Goal: Transaction & Acquisition: Purchase product/service

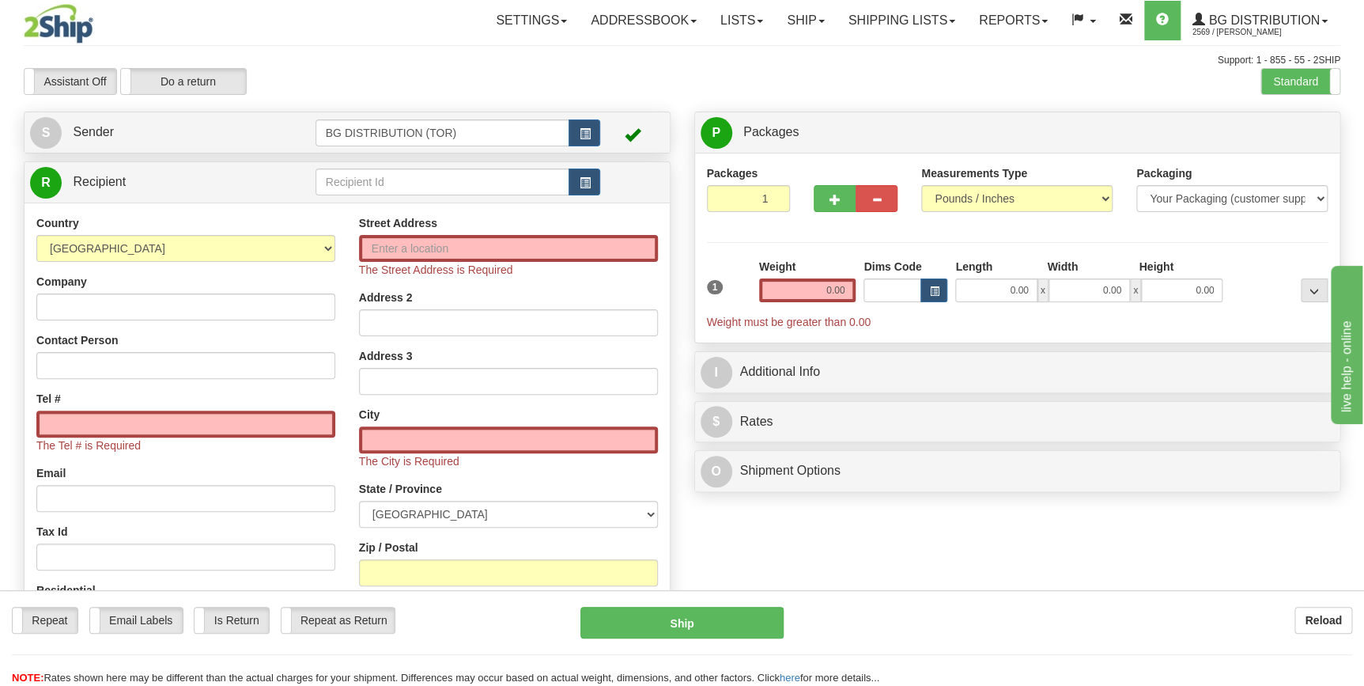
click at [420, 182] on input "text" at bounding box center [443, 181] width 255 height 27
type input "M"
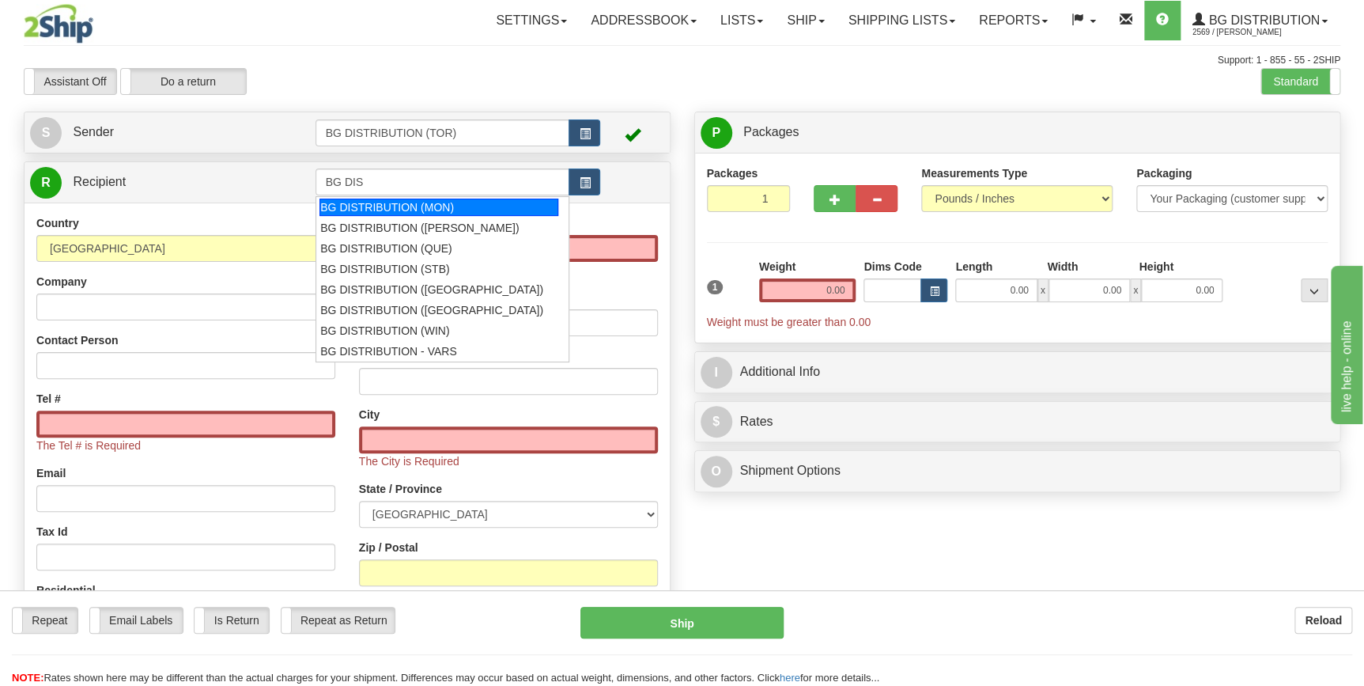
click at [403, 208] on div "BG DISTRIBUTION (MON)" at bounding box center [438, 206] width 239 height 17
type input "BG DISTRIBUTION (MON)"
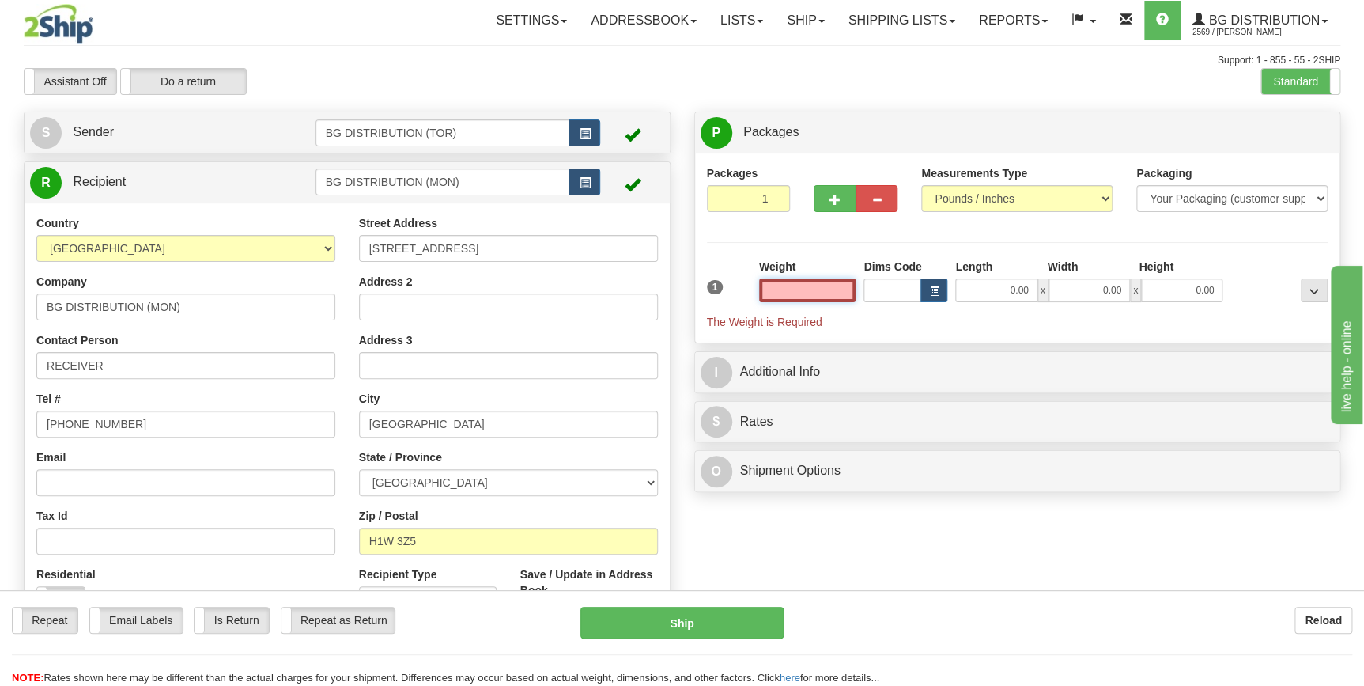
click at [788, 285] on input "text" at bounding box center [807, 290] width 97 height 24
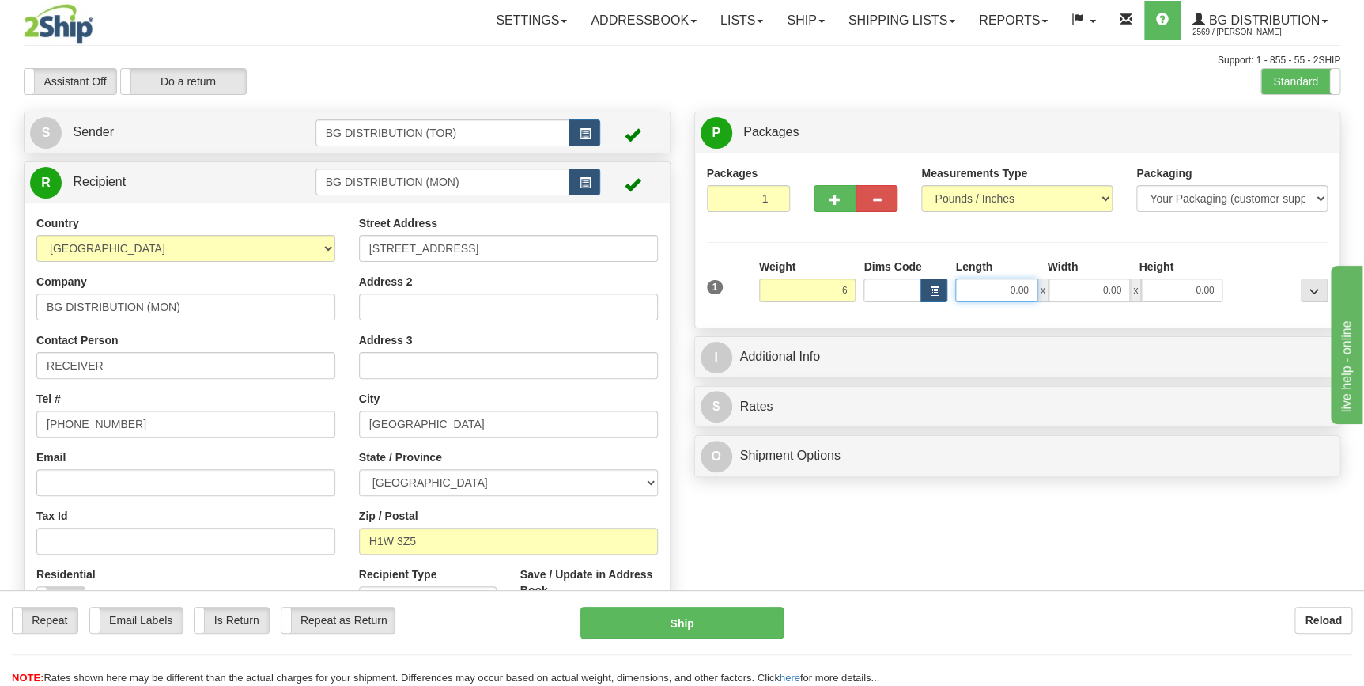
type input "6.00"
click at [996, 290] on input "0.00" at bounding box center [995, 290] width 81 height 24
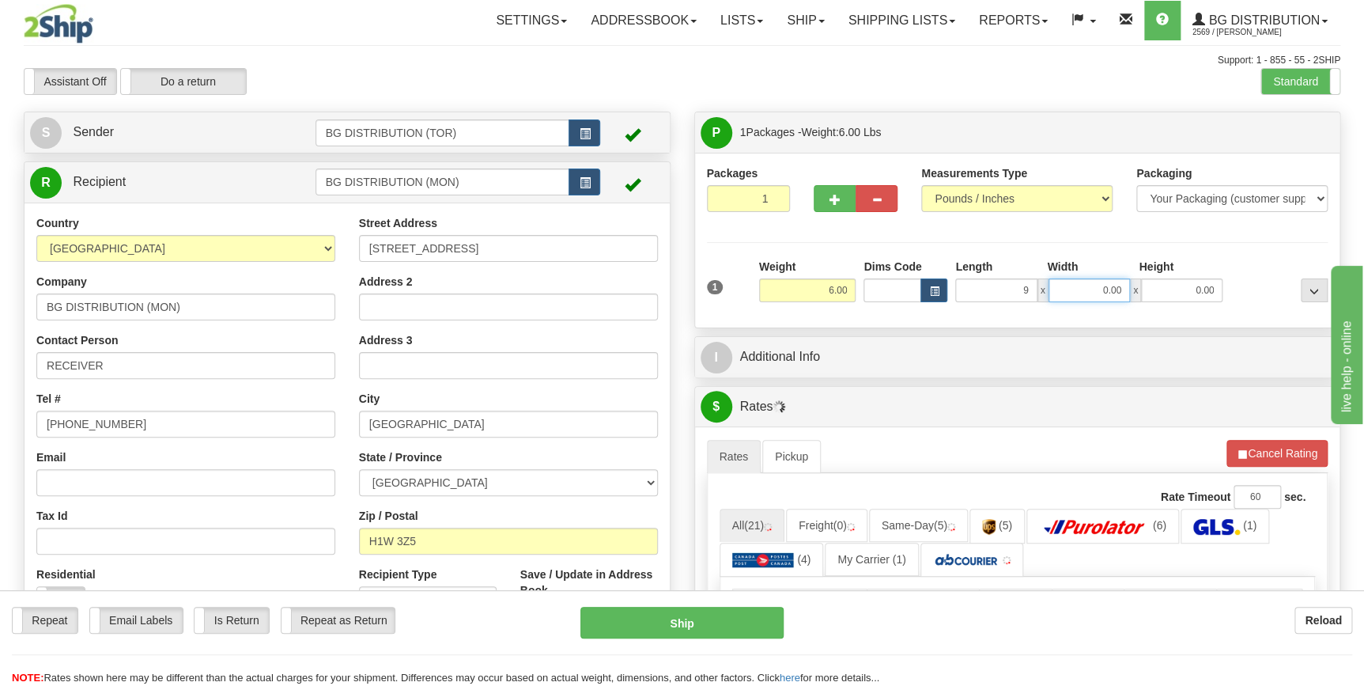
type input "9.00"
click at [1099, 289] on input "0.00" at bounding box center [1089, 290] width 81 height 24
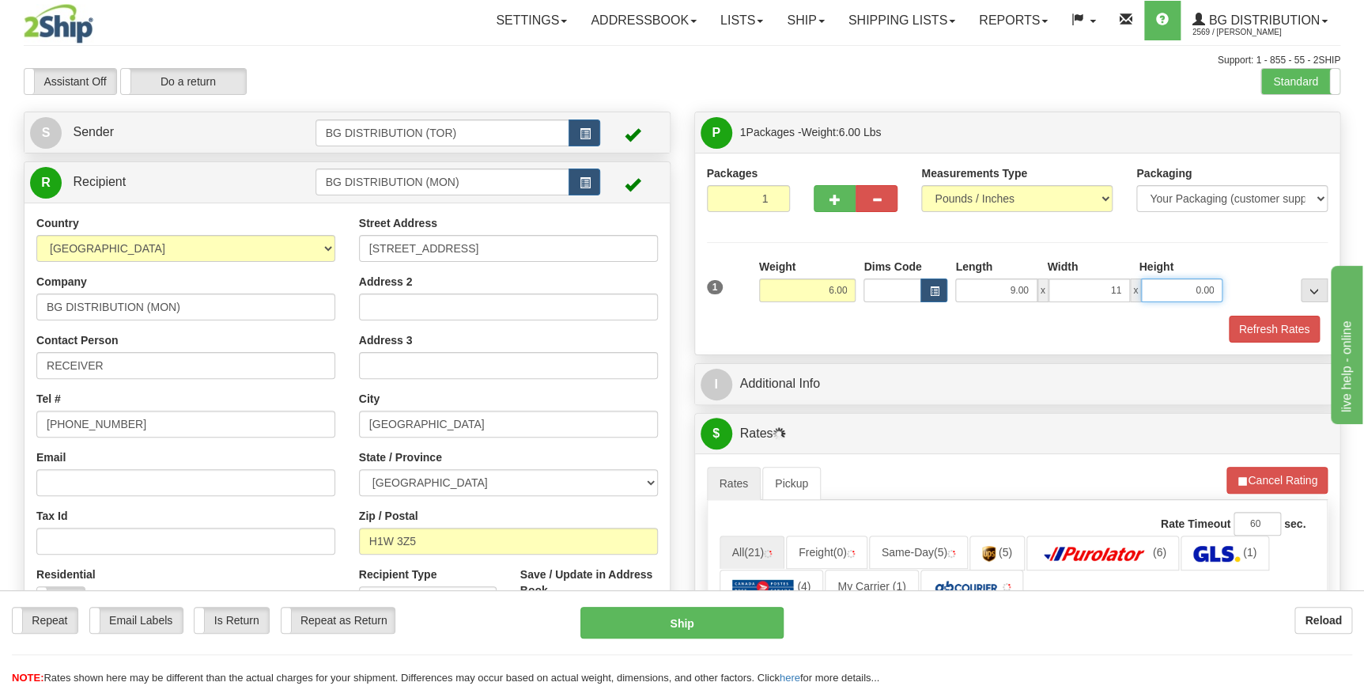
type input "11.00"
click at [1196, 297] on input "0.00" at bounding box center [1181, 290] width 81 height 24
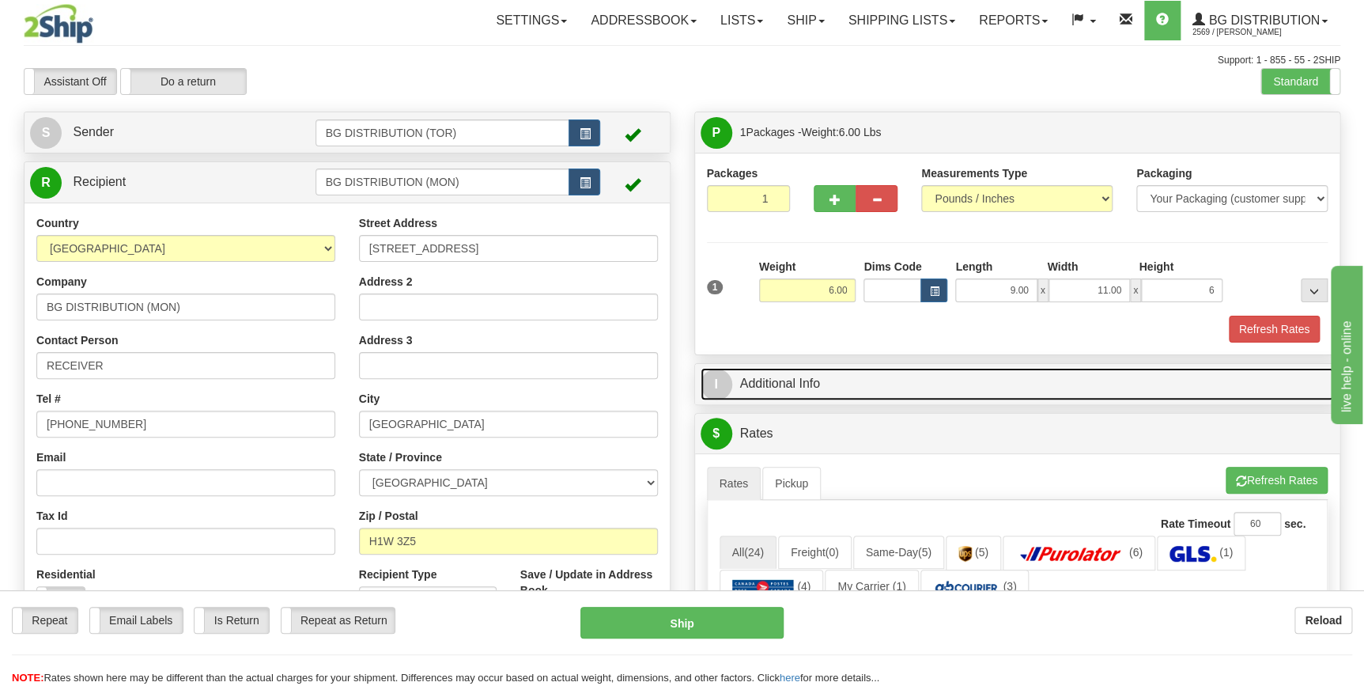
type input "6.00"
click at [814, 379] on link "I Additional Info" at bounding box center [1018, 384] width 634 height 32
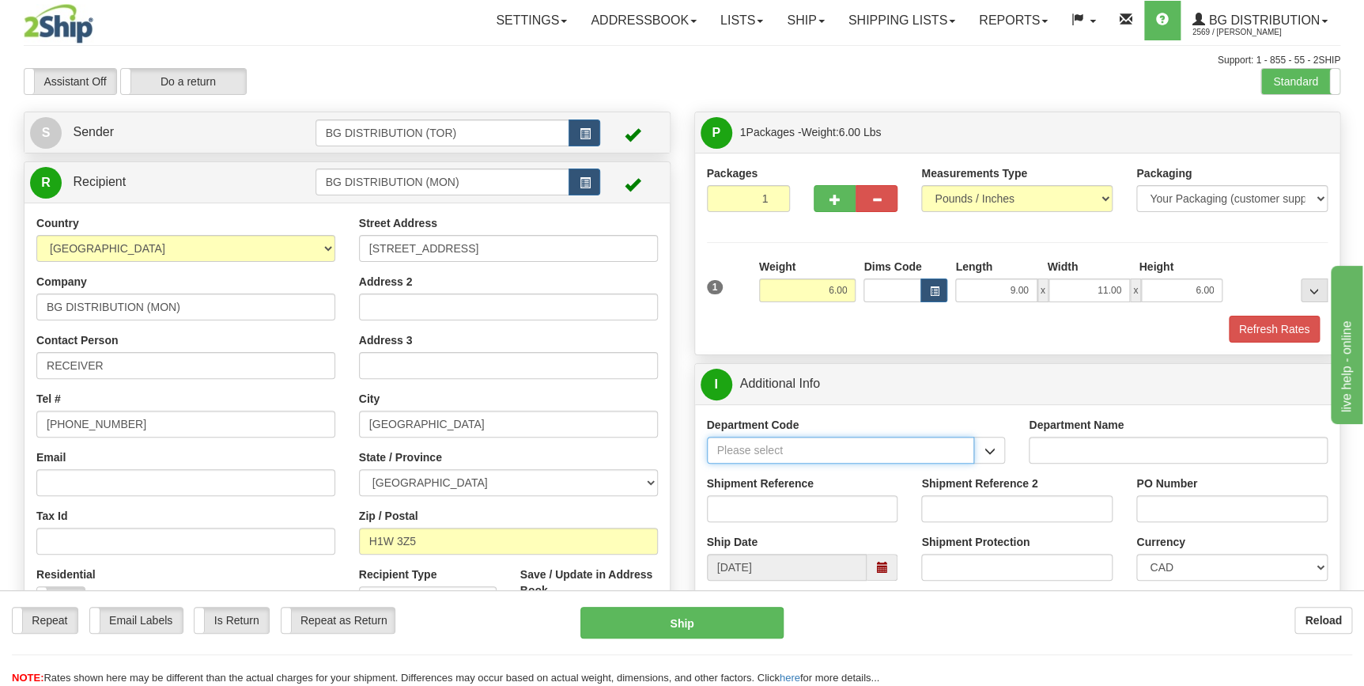
click at [792, 445] on input "Department Code" at bounding box center [841, 450] width 268 height 27
click at [981, 448] on button "button" at bounding box center [989, 450] width 32 height 27
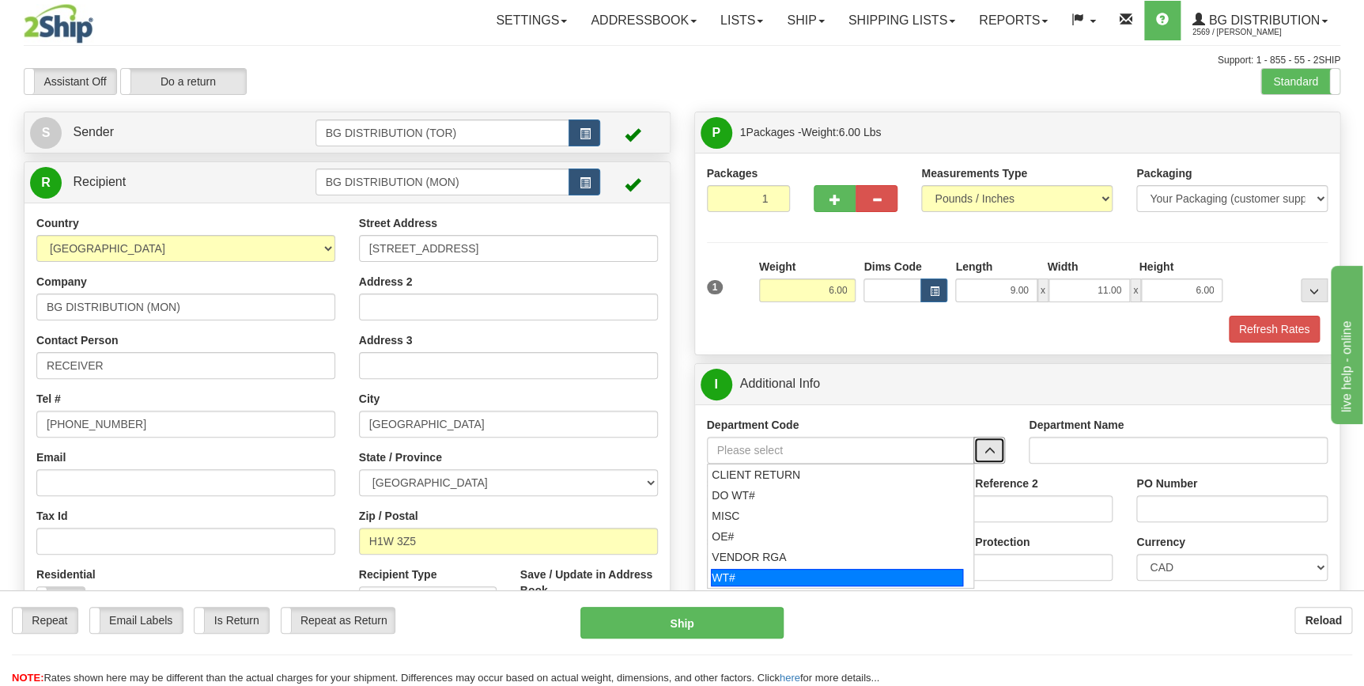
click at [771, 573] on div "WT#" at bounding box center [837, 577] width 252 height 17
type input "WT#"
type input "WAREHOUSE TRANSFERS"
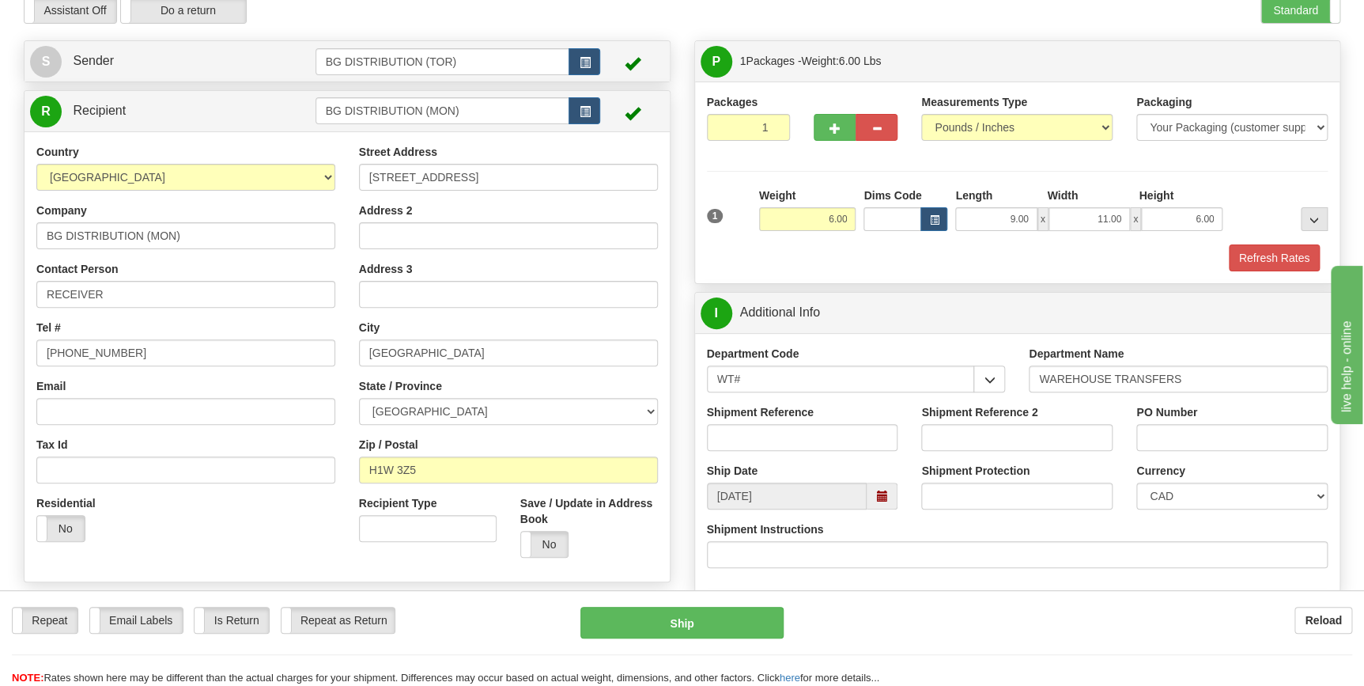
scroll to position [143, 0]
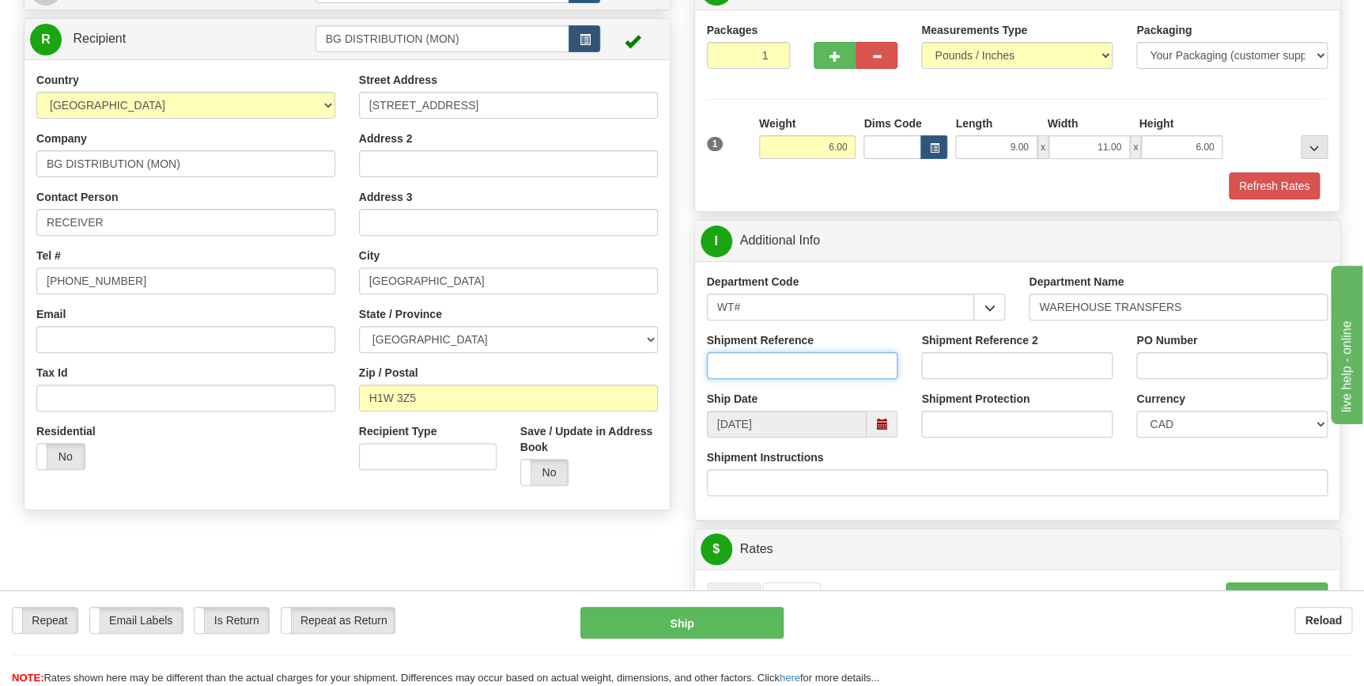
click at [798, 363] on input "Shipment Reference" at bounding box center [802, 365] width 191 height 27
type input "166153-00"
click at [1170, 360] on input "PO Number" at bounding box center [1231, 365] width 191 height 27
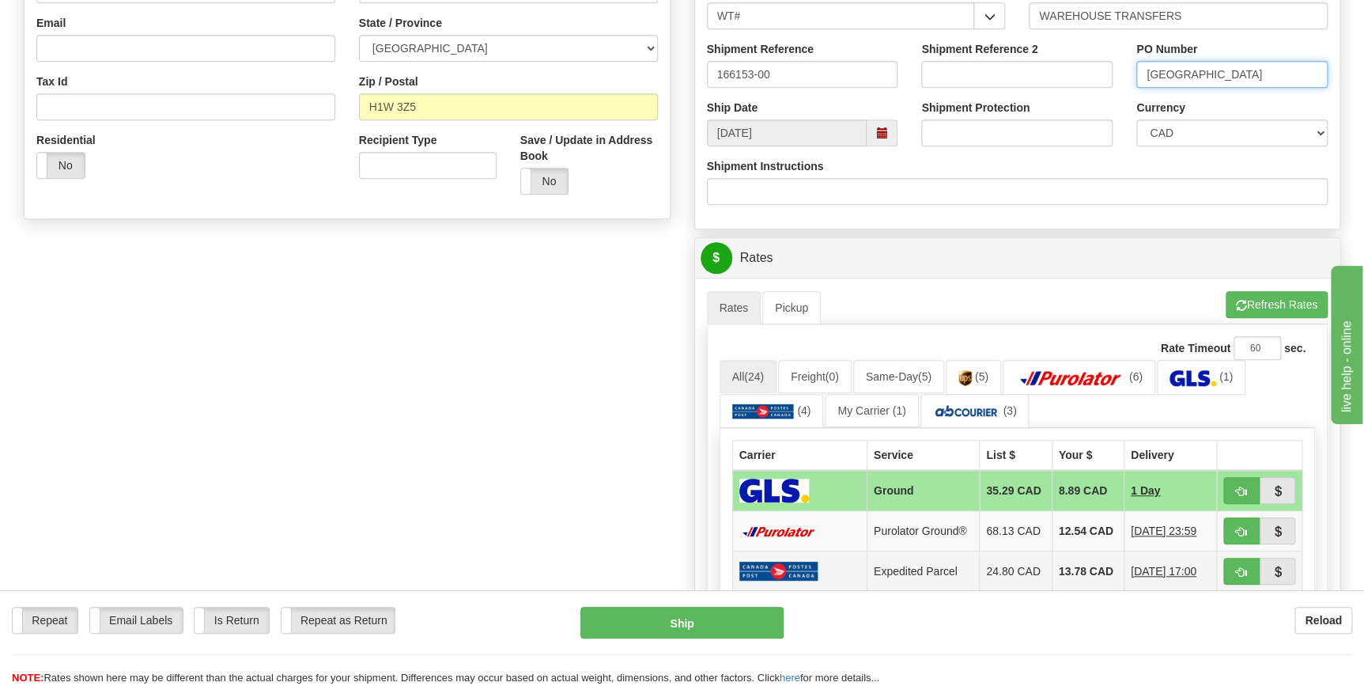
scroll to position [431, 0]
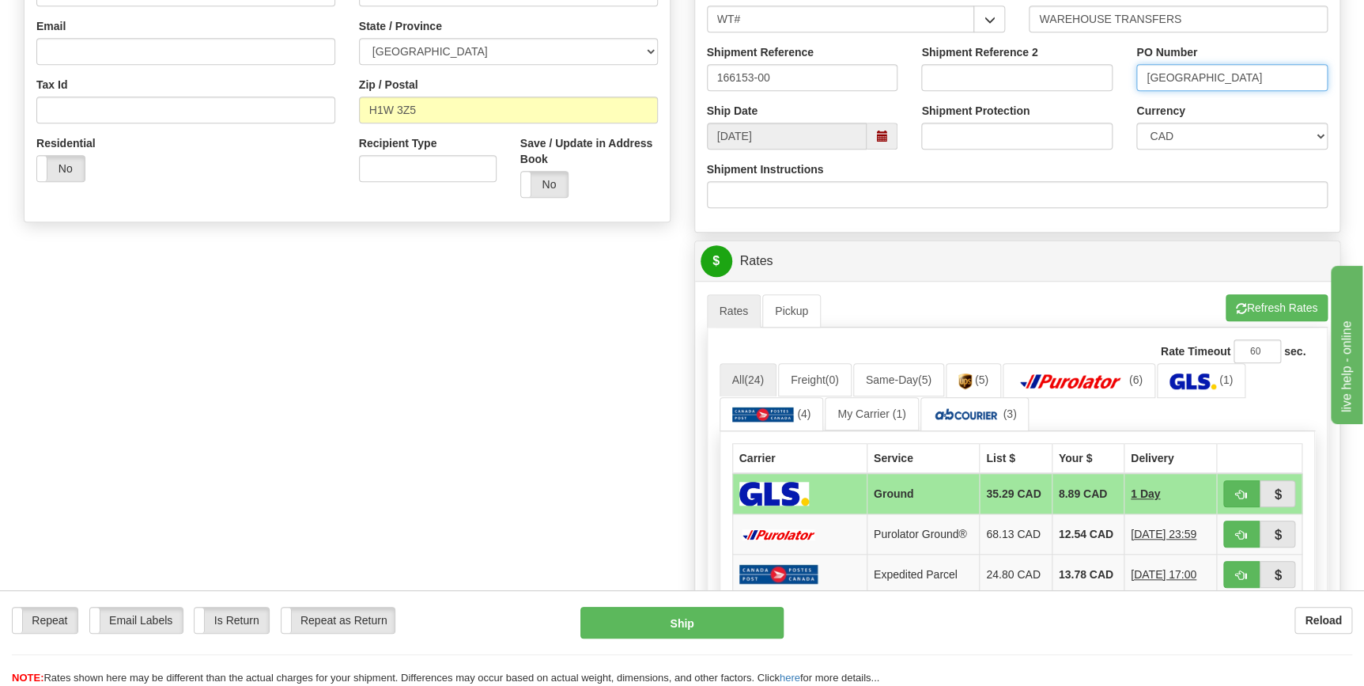
type input "MONTREAL"
click at [901, 498] on td "Ground" at bounding box center [923, 493] width 112 height 41
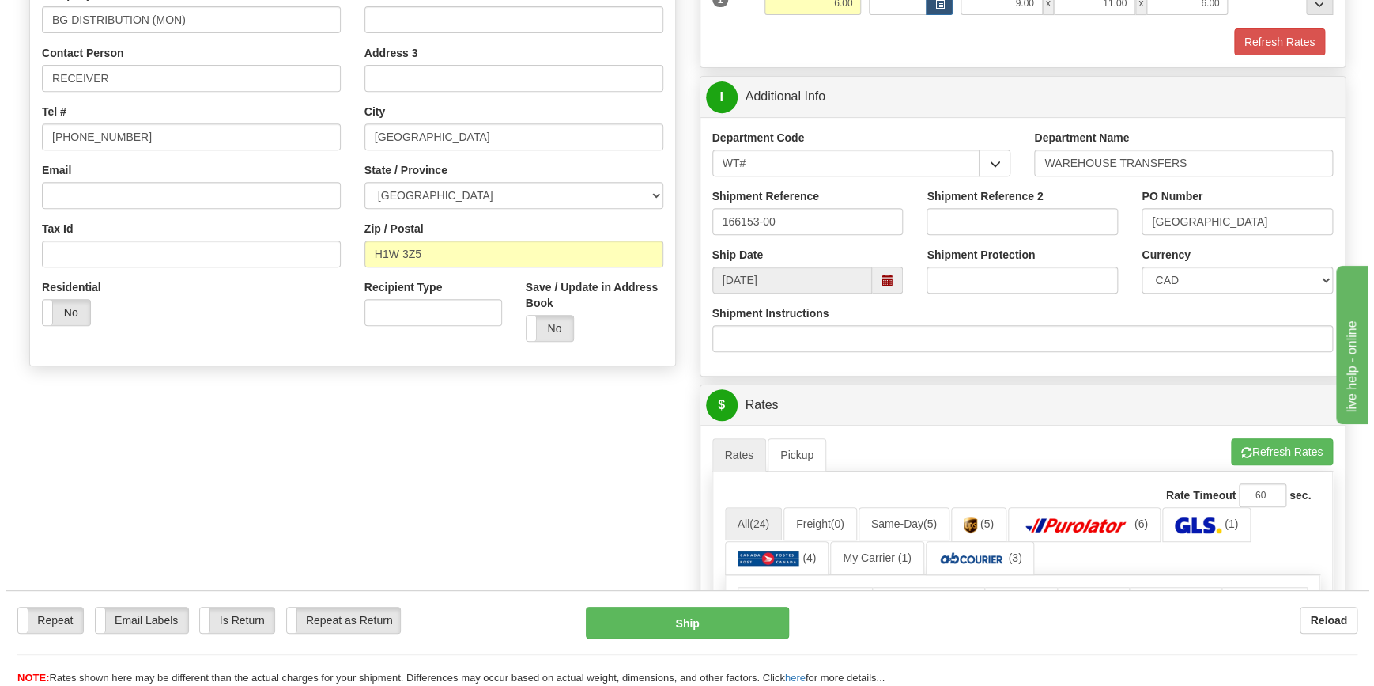
scroll to position [359, 0]
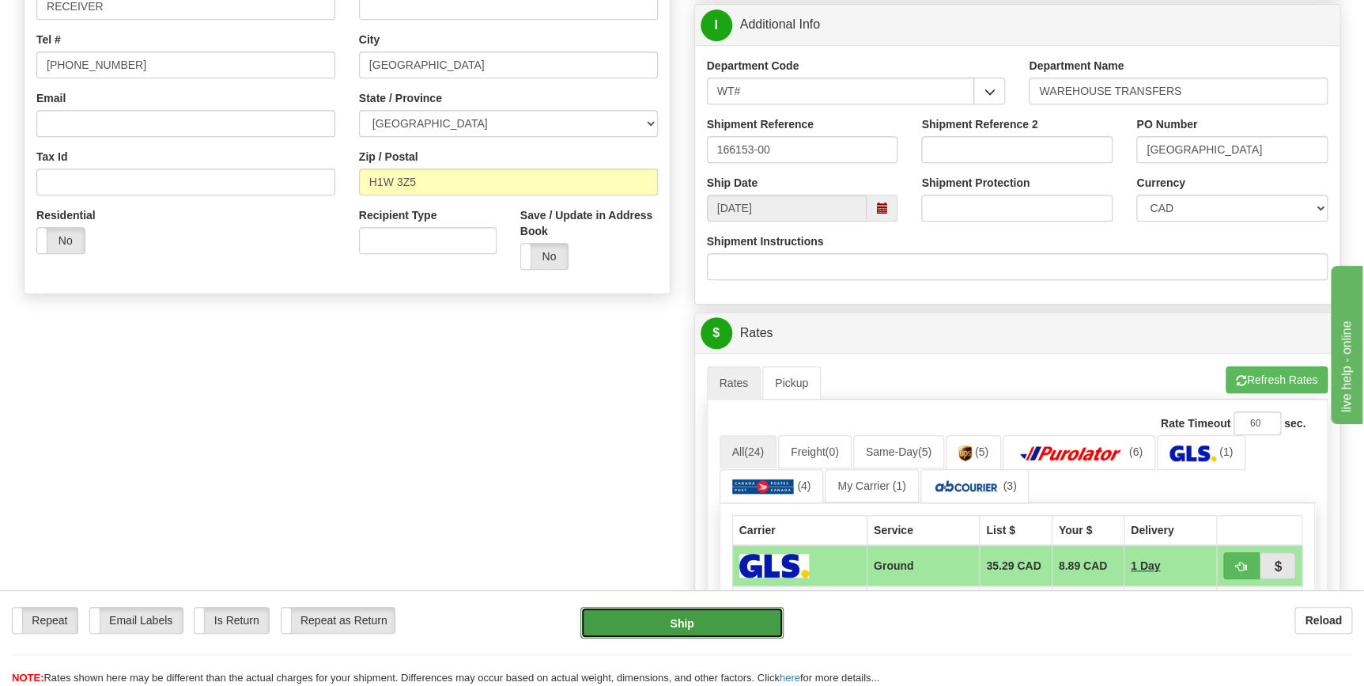
click at [693, 622] on button "Ship" at bounding box center [681, 623] width 203 height 32
type input "1"
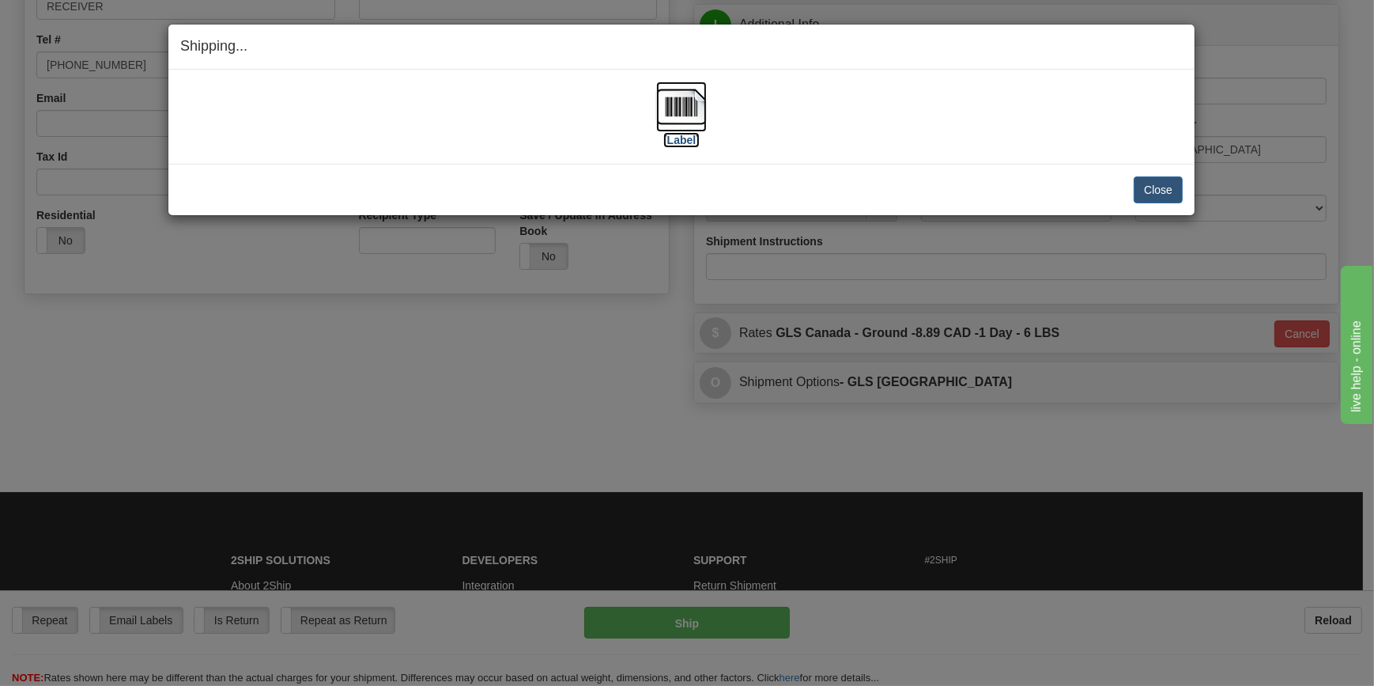
click at [669, 101] on img at bounding box center [681, 106] width 51 height 51
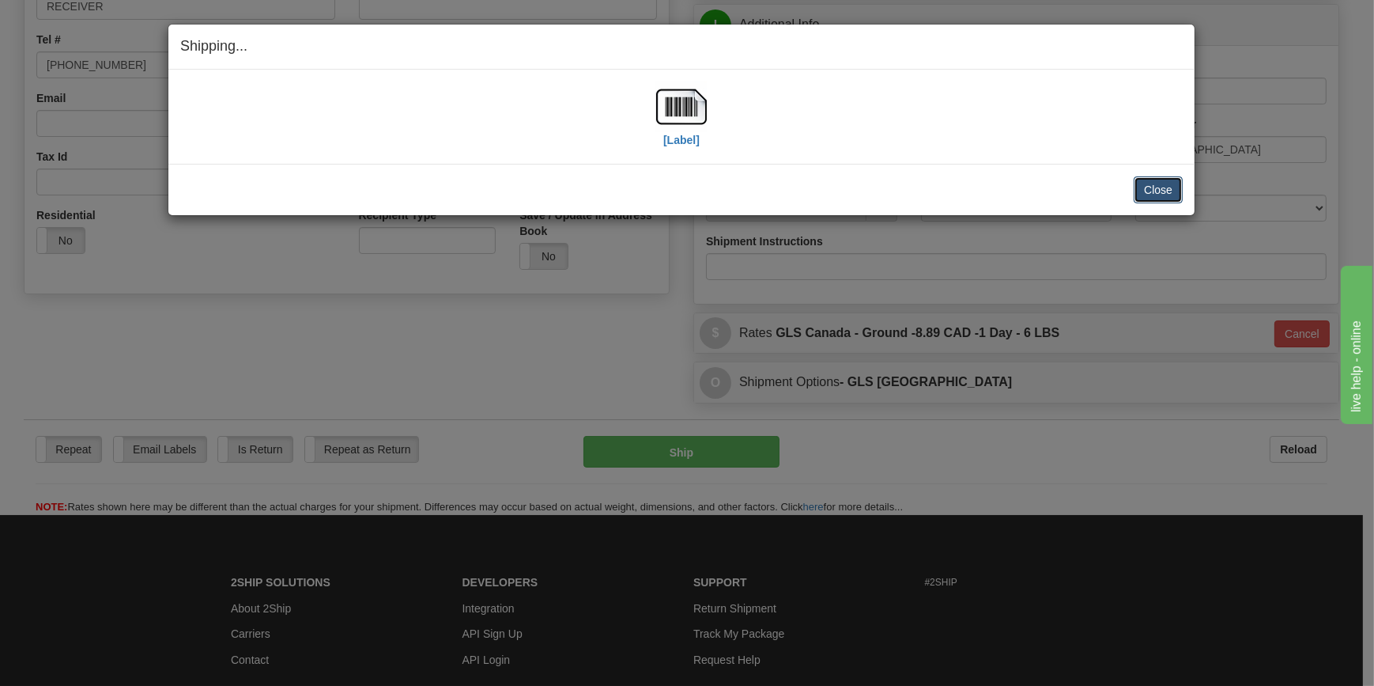
click at [1176, 192] on button "Close" at bounding box center [1158, 189] width 49 height 27
click at [1143, 187] on button "Close" at bounding box center [1158, 189] width 49 height 27
click at [1158, 185] on button "Close" at bounding box center [1158, 189] width 49 height 27
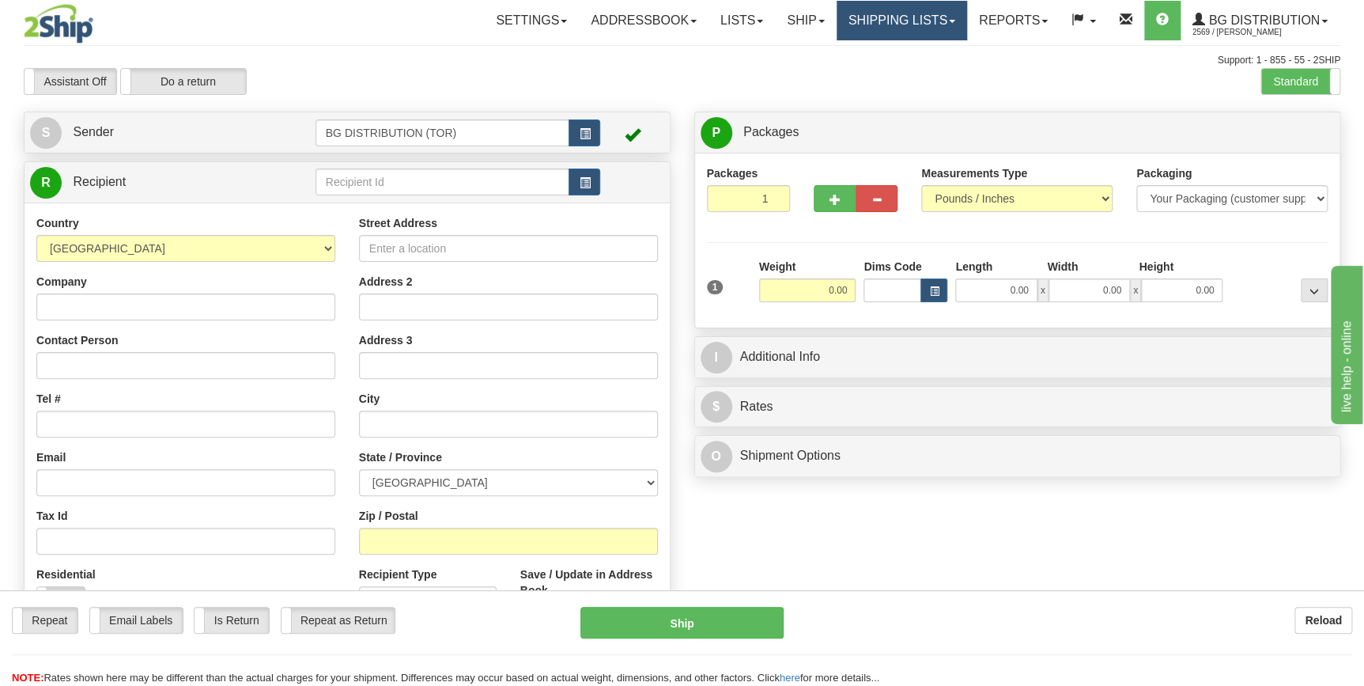
click at [908, 36] on link "Shipping lists" at bounding box center [902, 21] width 130 height 40
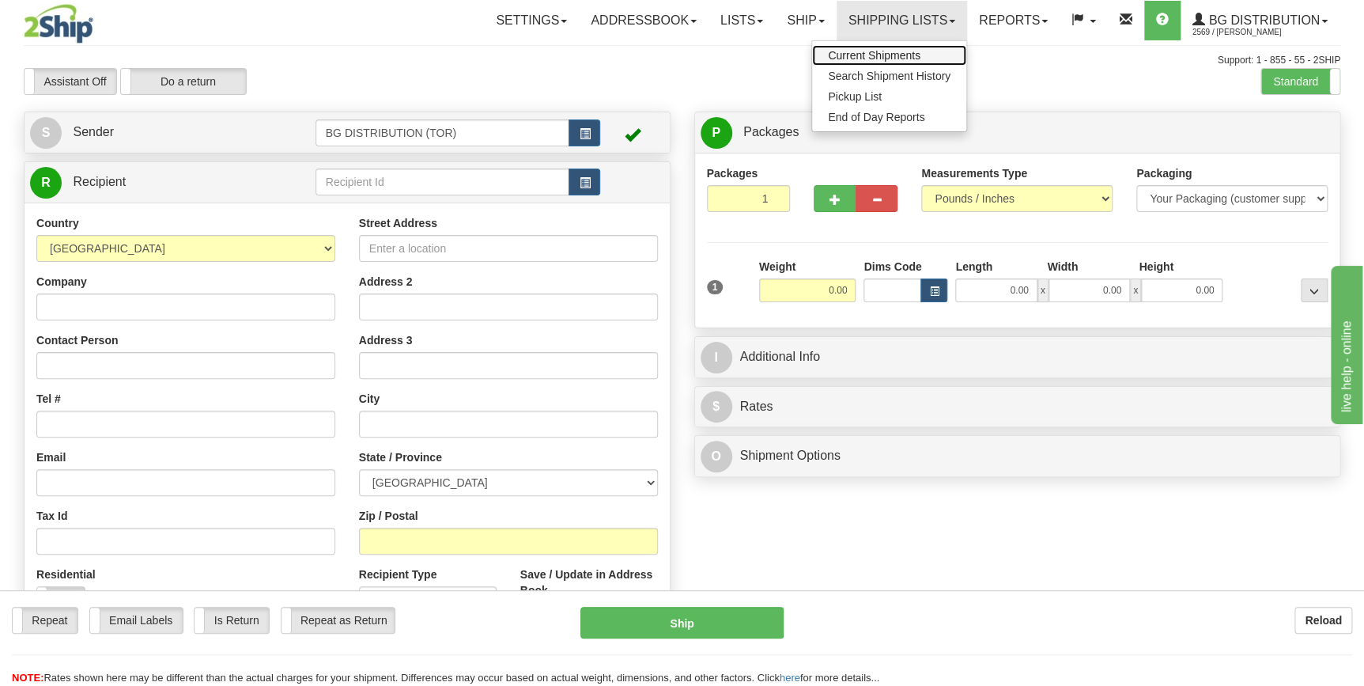
click at [875, 54] on span "Current Shipments" at bounding box center [874, 55] width 93 height 13
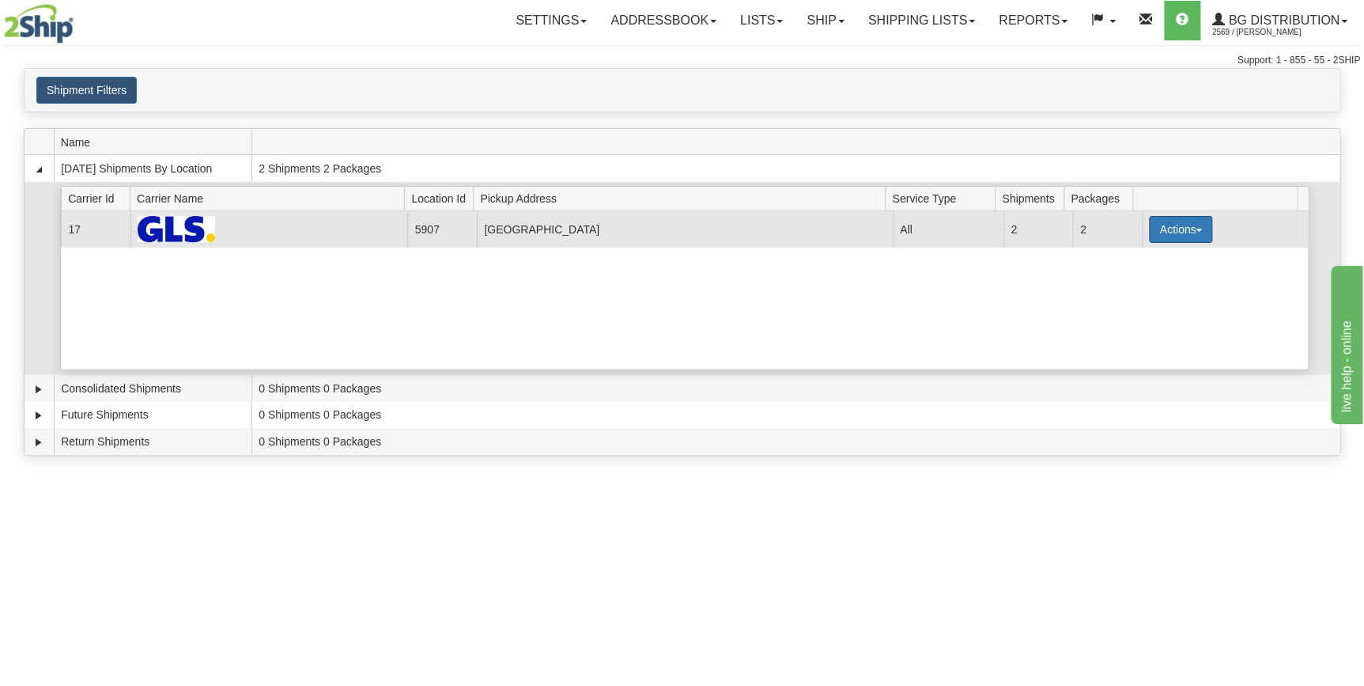
click at [1170, 232] on button "Actions" at bounding box center [1180, 229] width 63 height 27
click at [1143, 260] on span "Details" at bounding box center [1122, 258] width 43 height 11
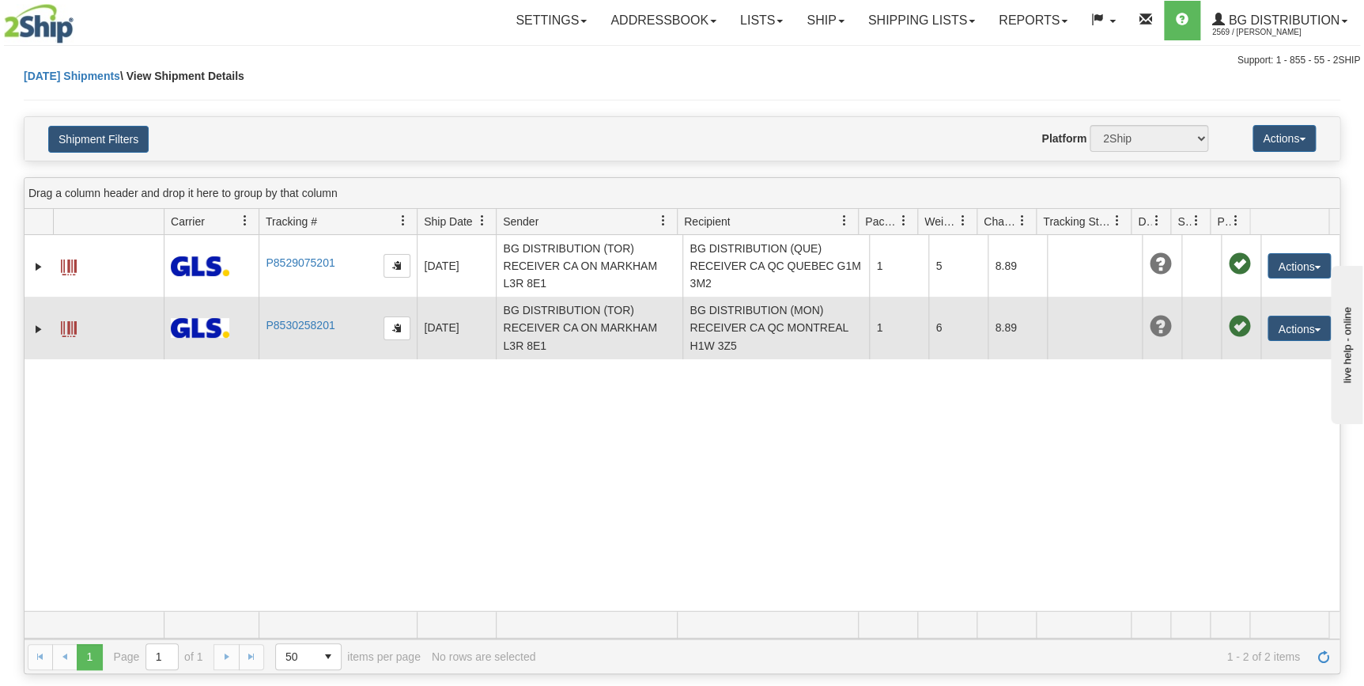
click at [774, 324] on td "BG DISTRIBUTION (MON) RECEIVER CA QC MONTREAL H1W 3Z5" at bounding box center [775, 328] width 187 height 62
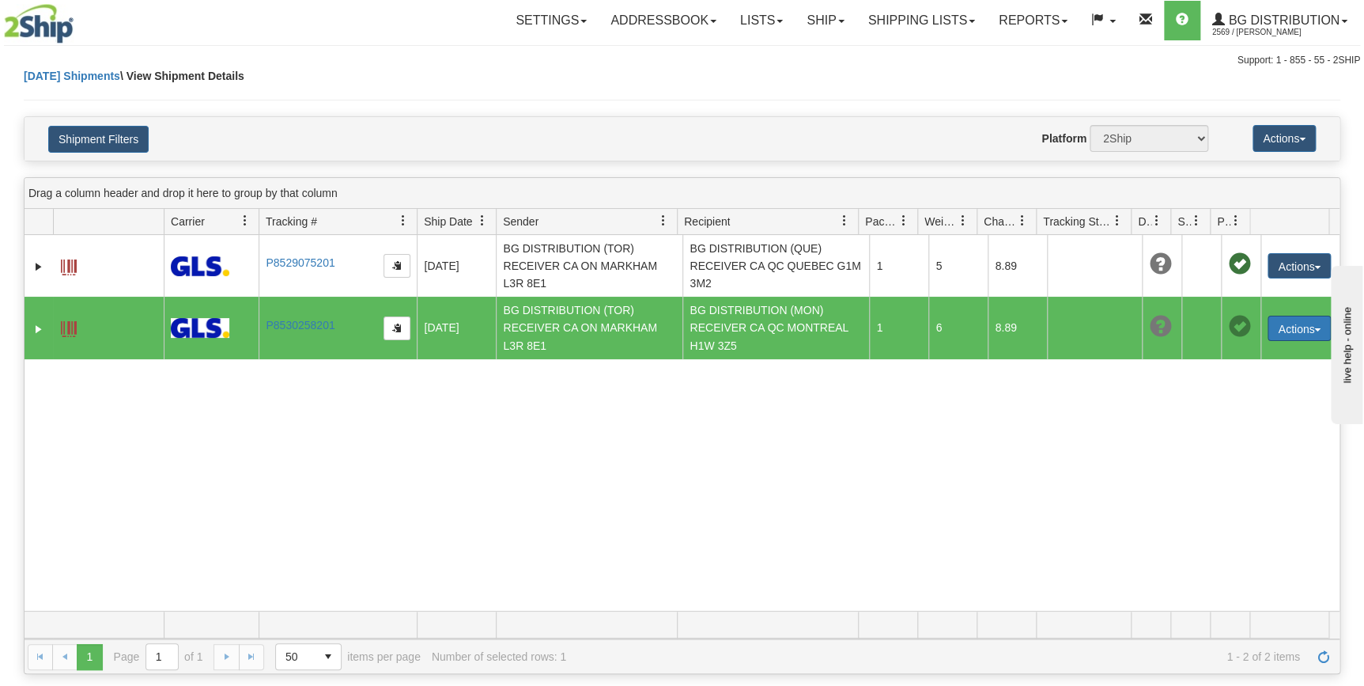
click at [1268, 327] on button "Actions" at bounding box center [1299, 328] width 63 height 25
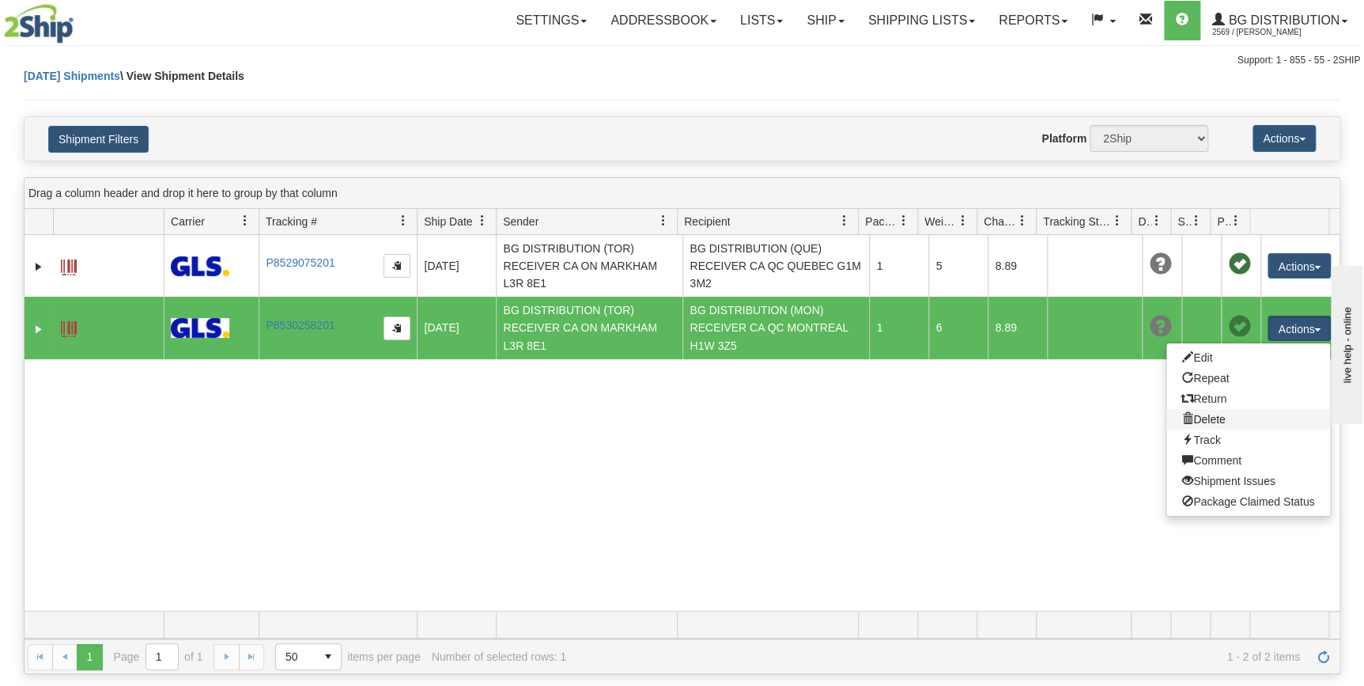
click at [1190, 414] on link "Delete" at bounding box center [1248, 419] width 164 height 21
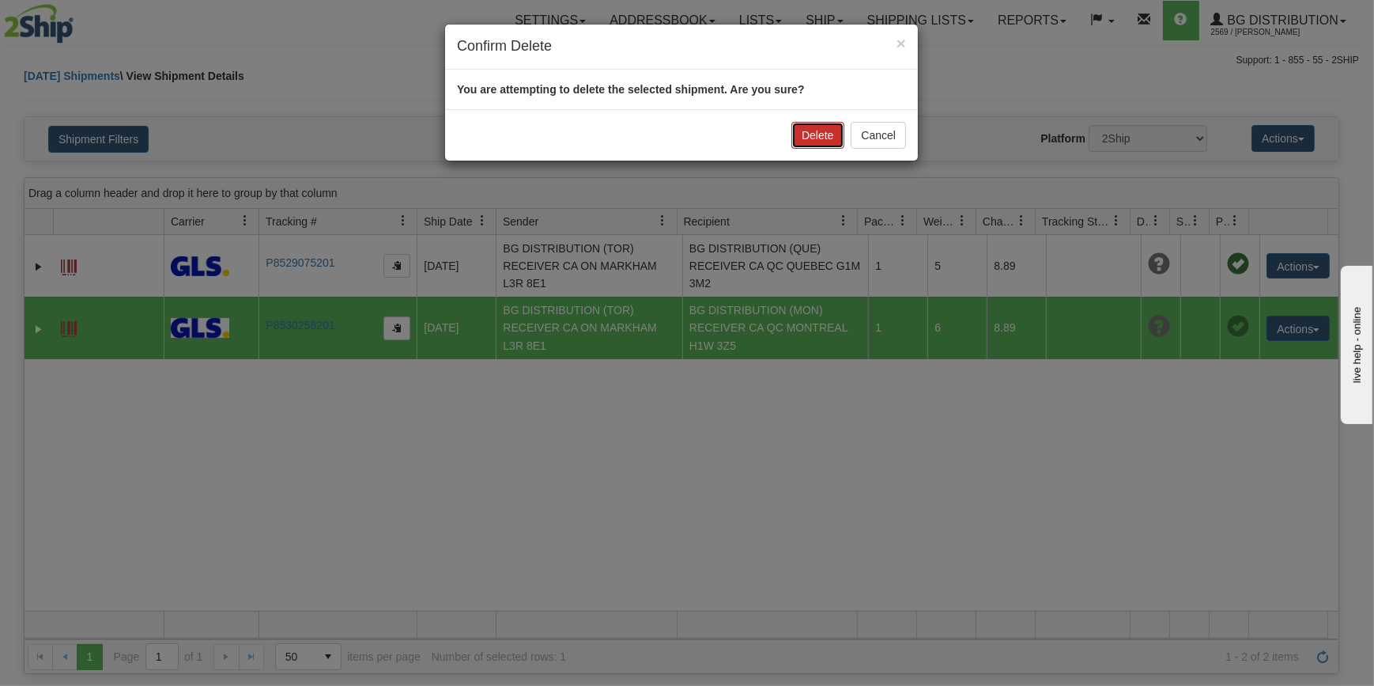
click at [811, 136] on button "Delete" at bounding box center [818, 135] width 52 height 27
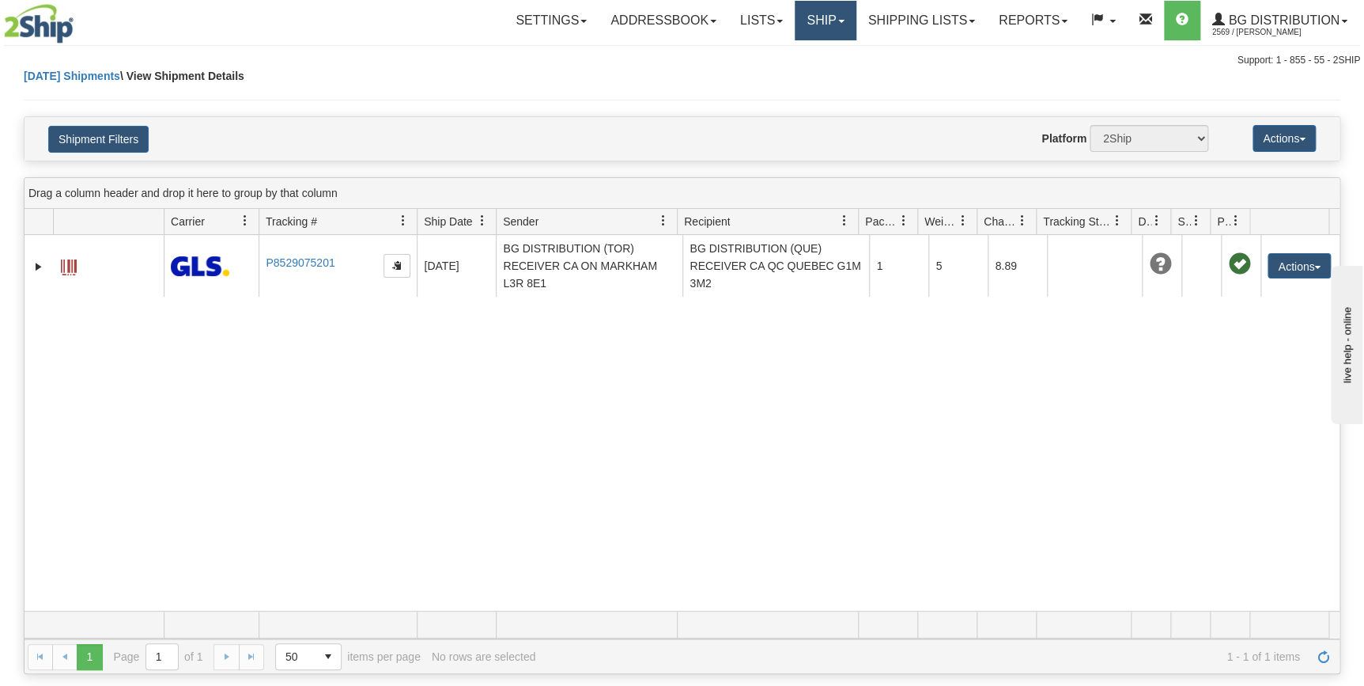
click at [814, 21] on link "Ship" at bounding box center [825, 21] width 61 height 40
click at [799, 51] on span "Ship Screen" at bounding box center [776, 55] width 60 height 13
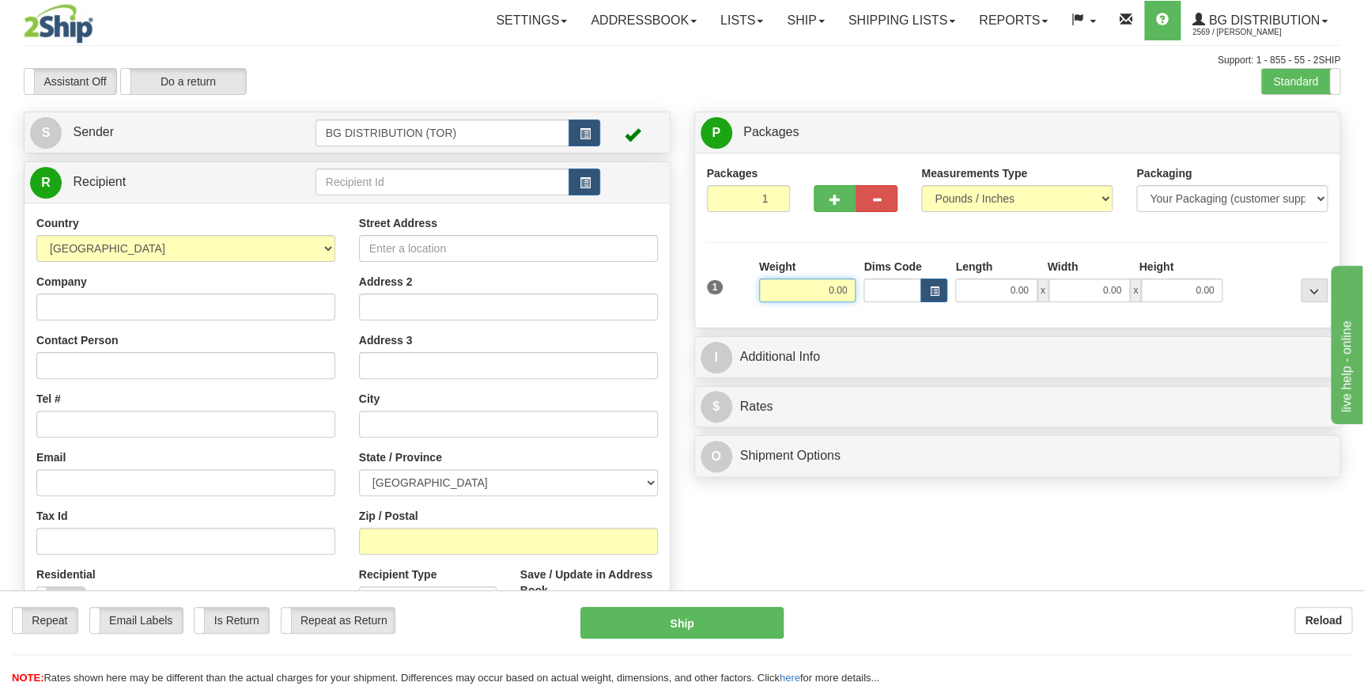
click at [822, 292] on input "0.00" at bounding box center [807, 290] width 97 height 24
type input "6.00"
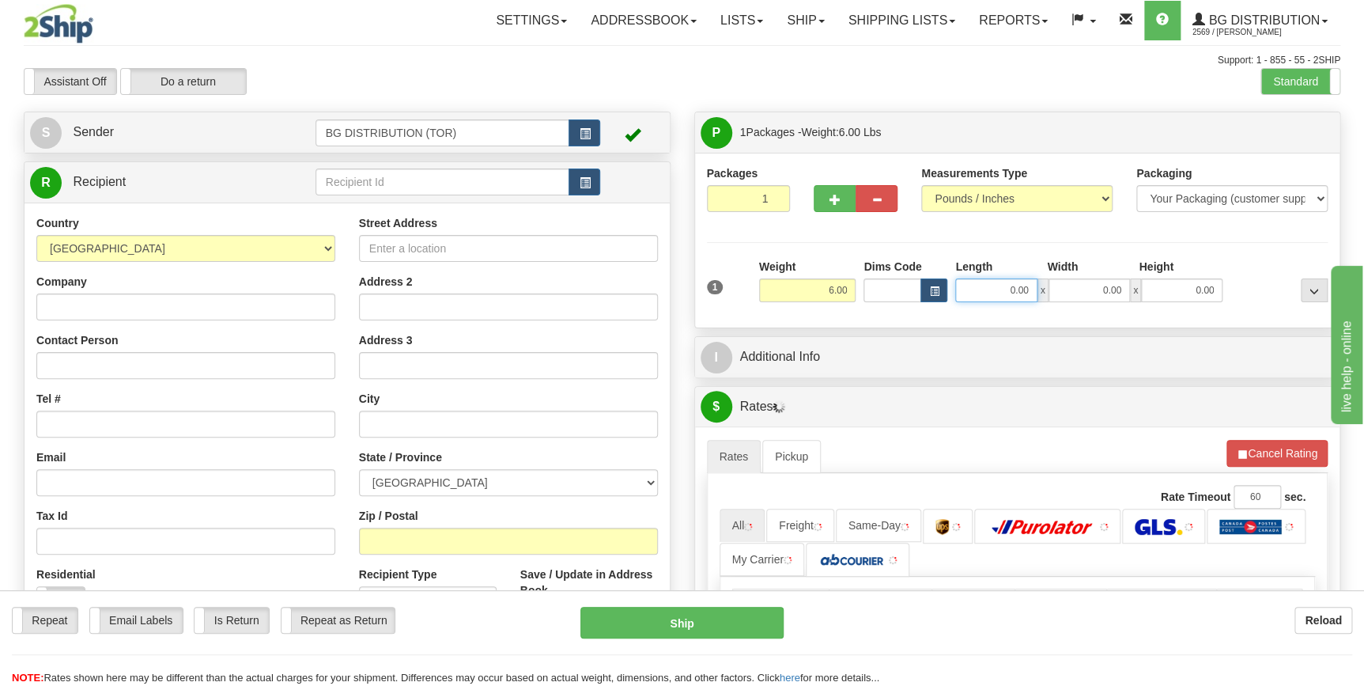
click at [1003, 282] on input "0.00" at bounding box center [995, 290] width 81 height 24
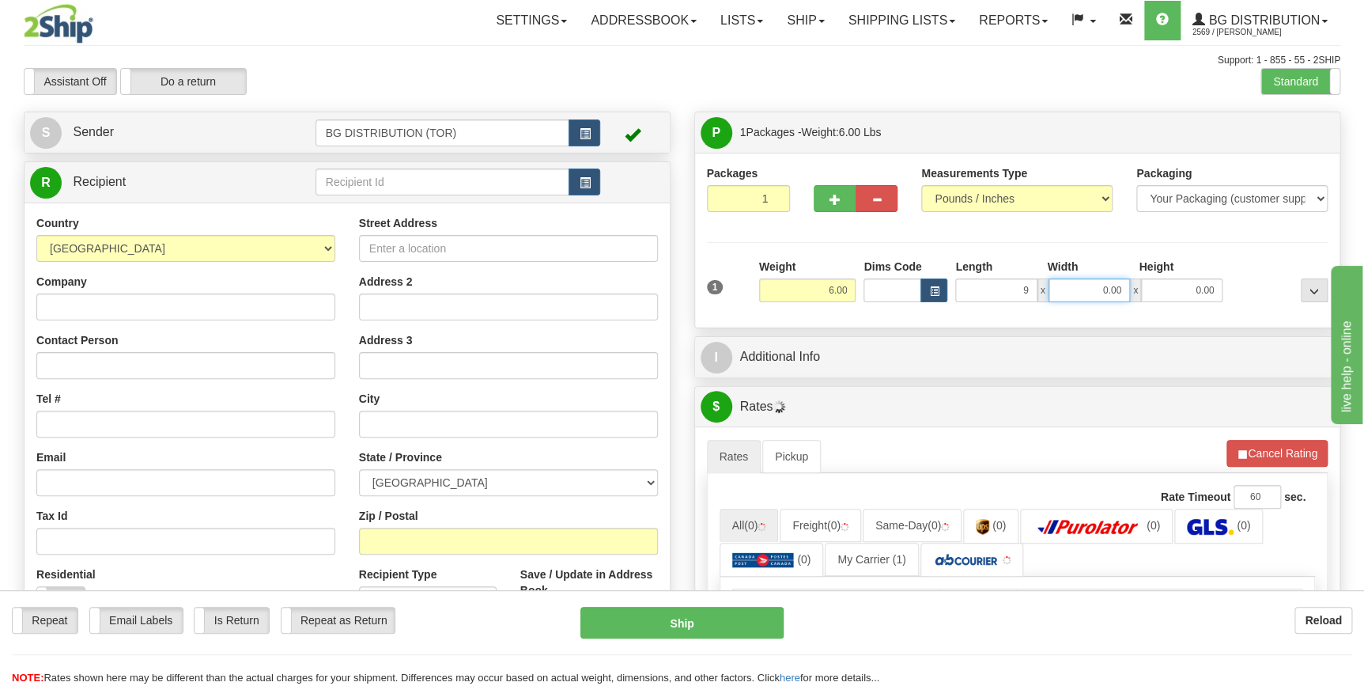
type input "9.00"
click at [1103, 294] on input "0.00" at bounding box center [1089, 290] width 81 height 24
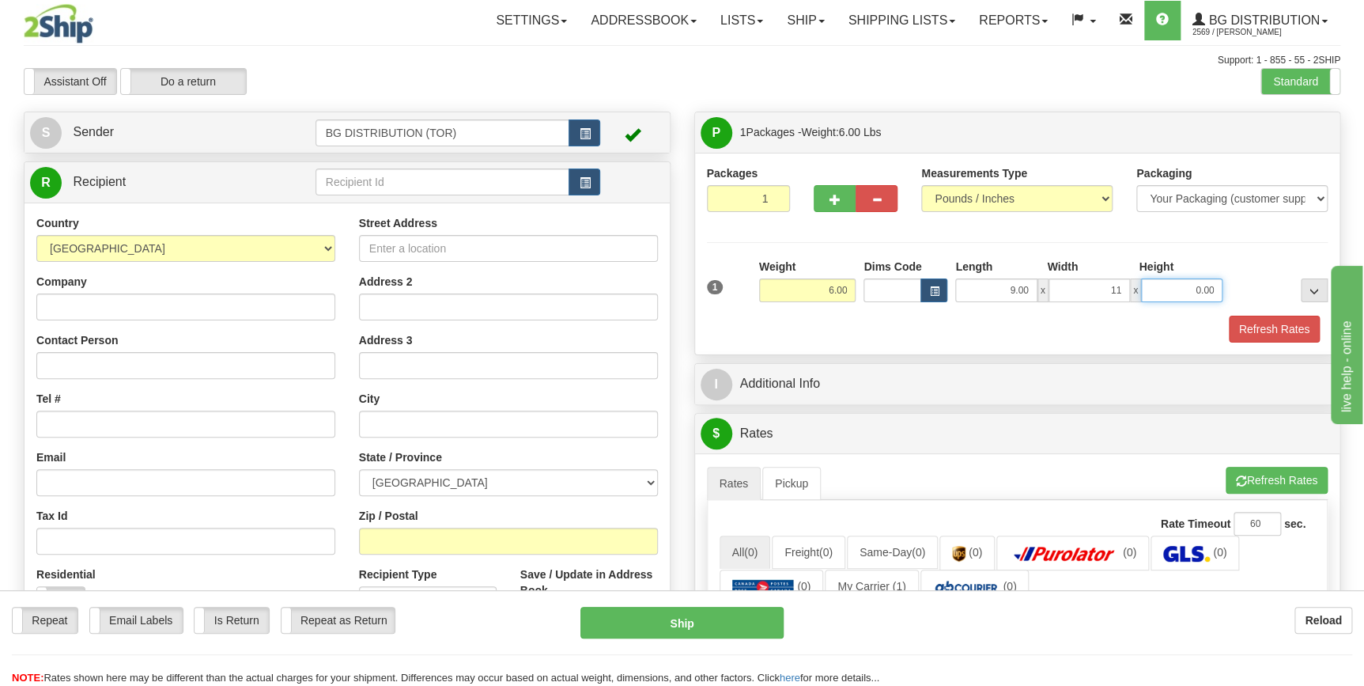
type input "11.00"
click at [1193, 289] on input "0.00" at bounding box center [1181, 290] width 81 height 24
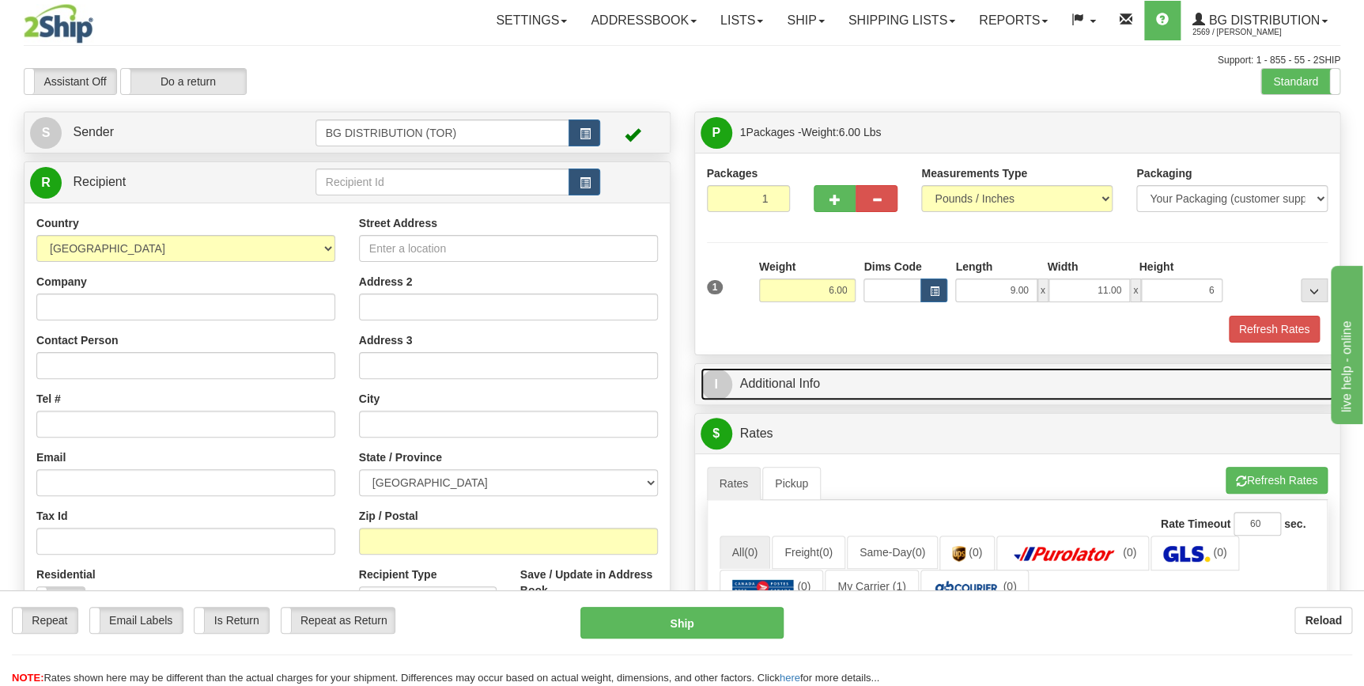
type input "6.00"
click at [798, 380] on link "I Additional Info" at bounding box center [1018, 384] width 634 height 32
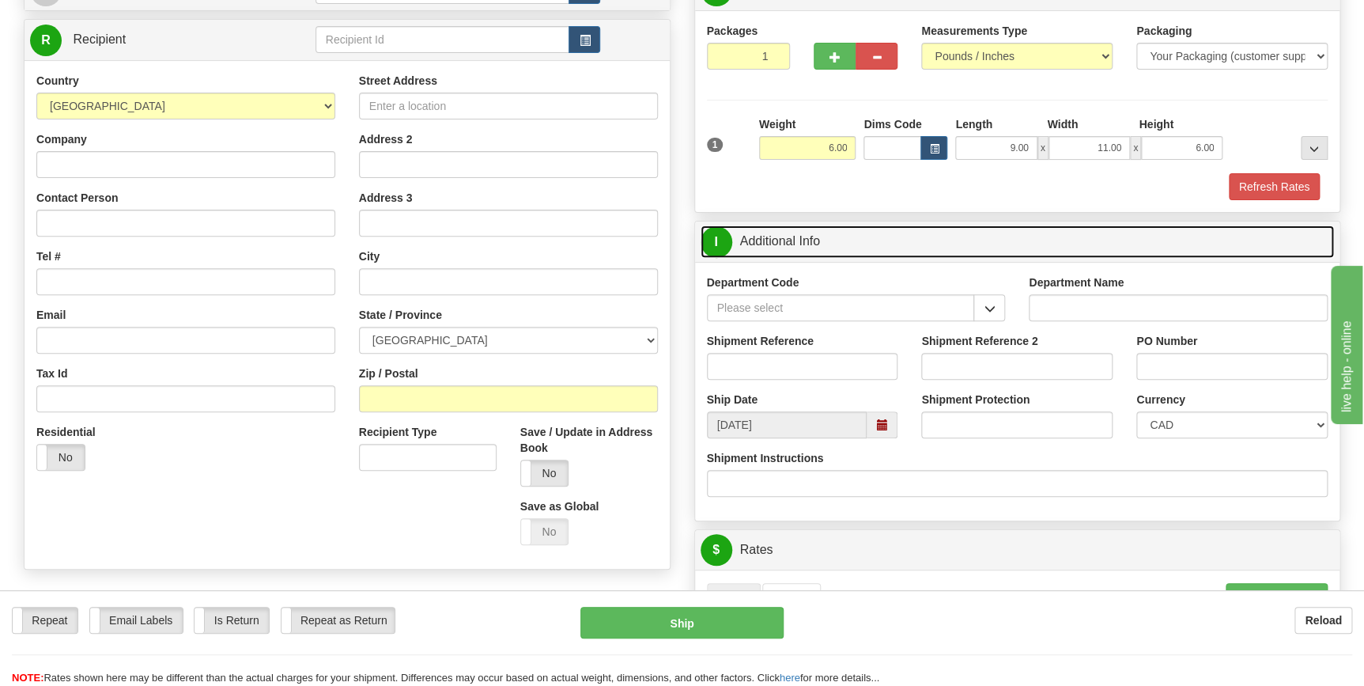
scroll to position [143, 0]
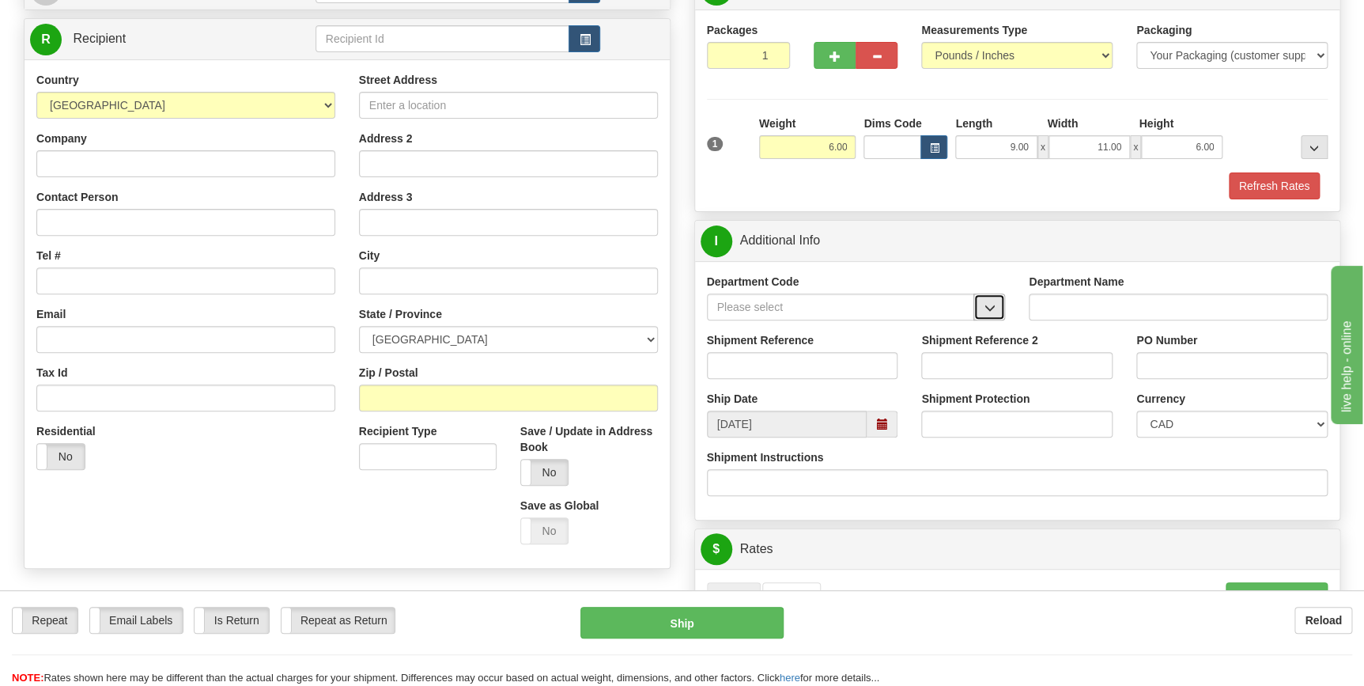
click at [992, 306] on span "button" at bounding box center [989, 308] width 11 height 10
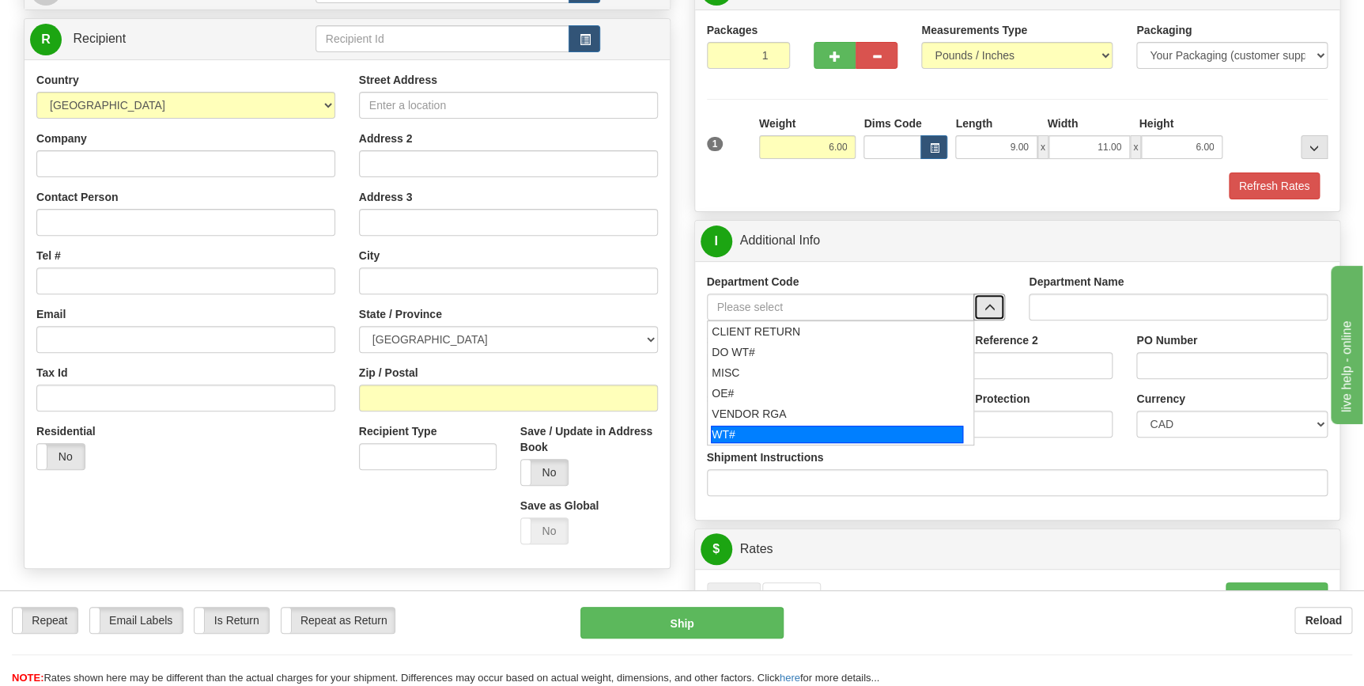
click at [756, 426] on div "WT#" at bounding box center [837, 433] width 252 height 17
type input "WT#"
type input "WAREHOUSE TRANSFERS"
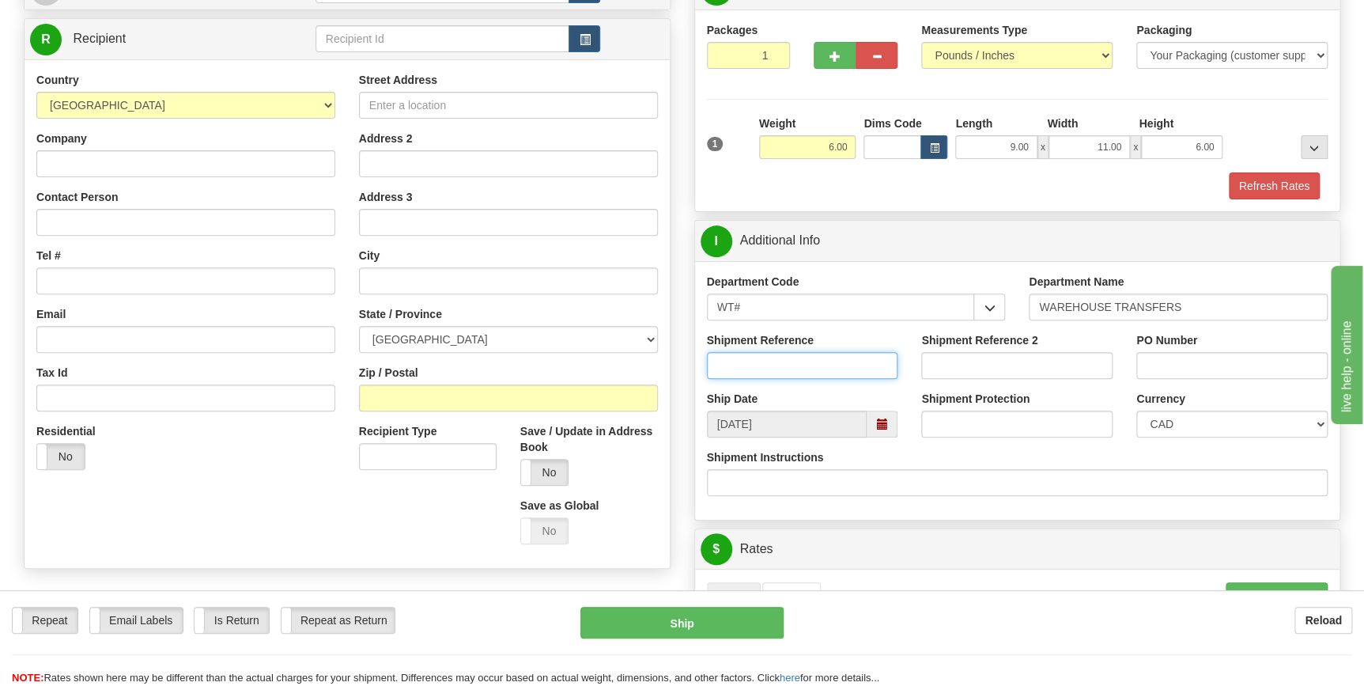
click at [772, 362] on input "Shipment Reference" at bounding box center [802, 365] width 191 height 27
type input "166153-00"
click at [1158, 363] on input "PO Number" at bounding box center [1231, 365] width 191 height 27
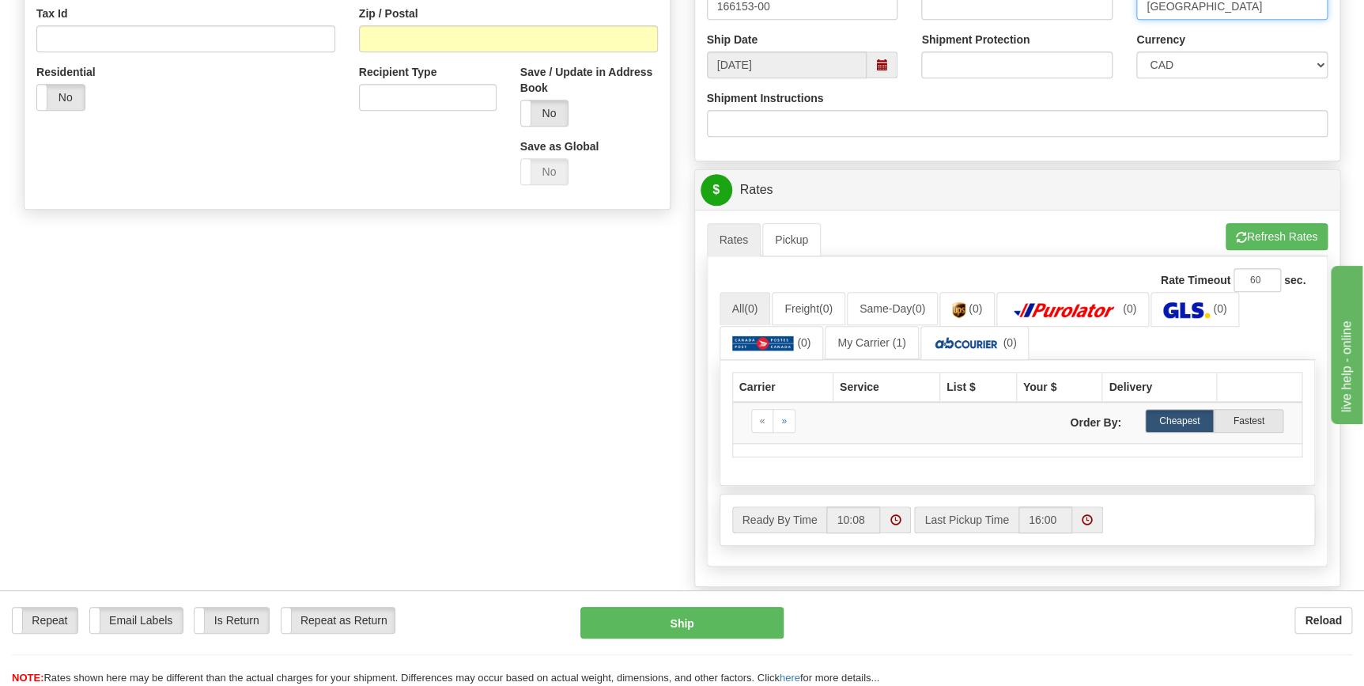
scroll to position [503, 0]
type input "MONTREAL"
click at [1079, 304] on img at bounding box center [1064, 309] width 111 height 16
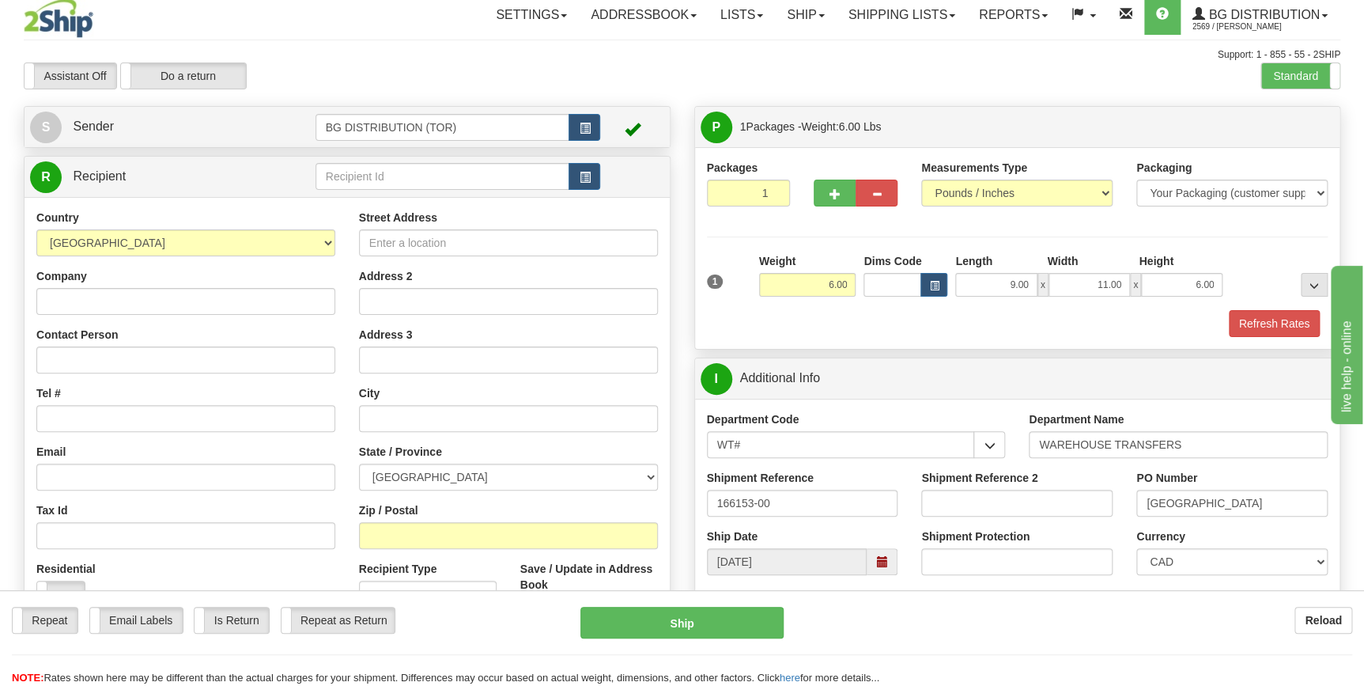
scroll to position [0, 0]
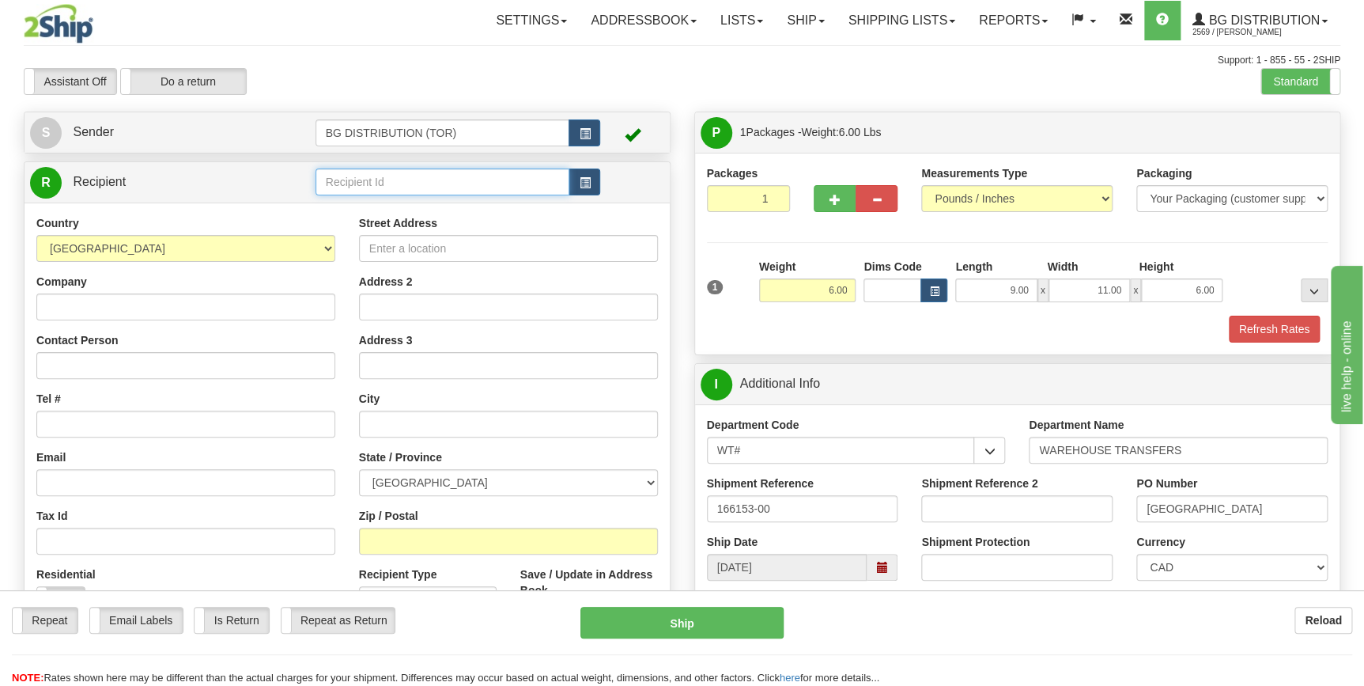
click at [418, 176] on input "text" at bounding box center [443, 181] width 255 height 27
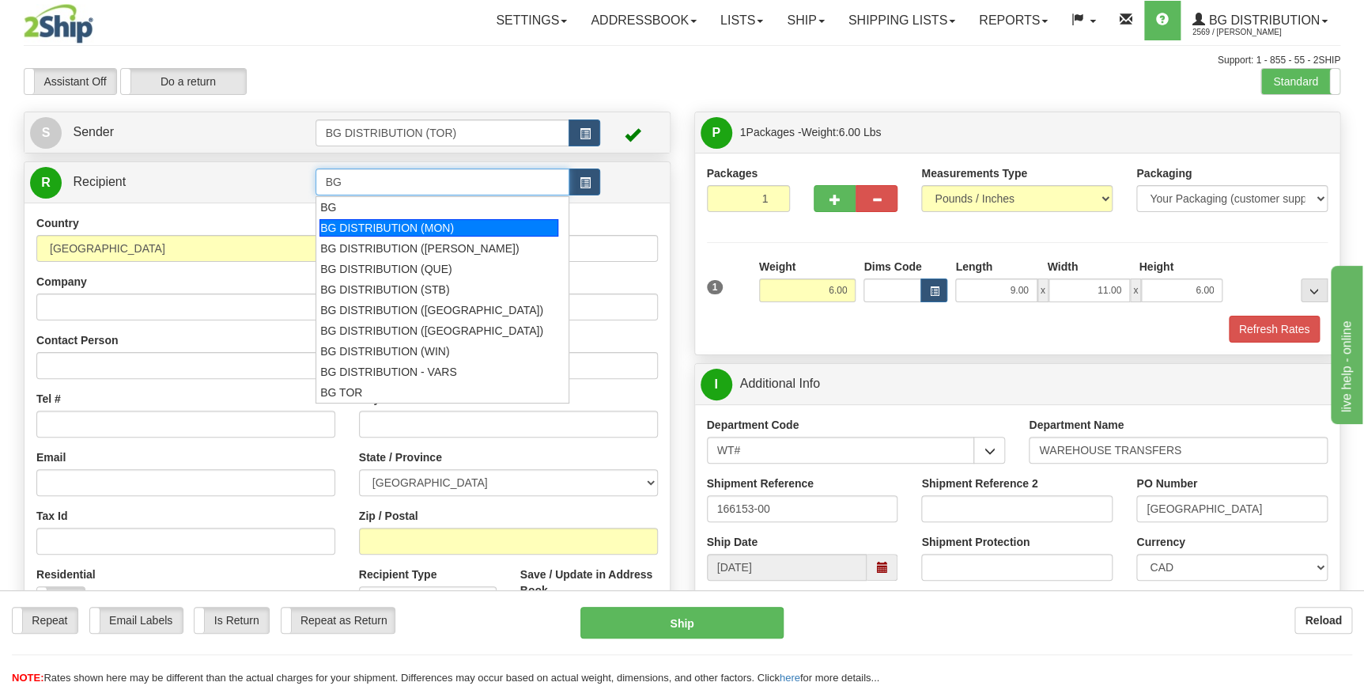
click at [399, 221] on div "BG DISTRIBUTION (MON)" at bounding box center [438, 227] width 239 height 17
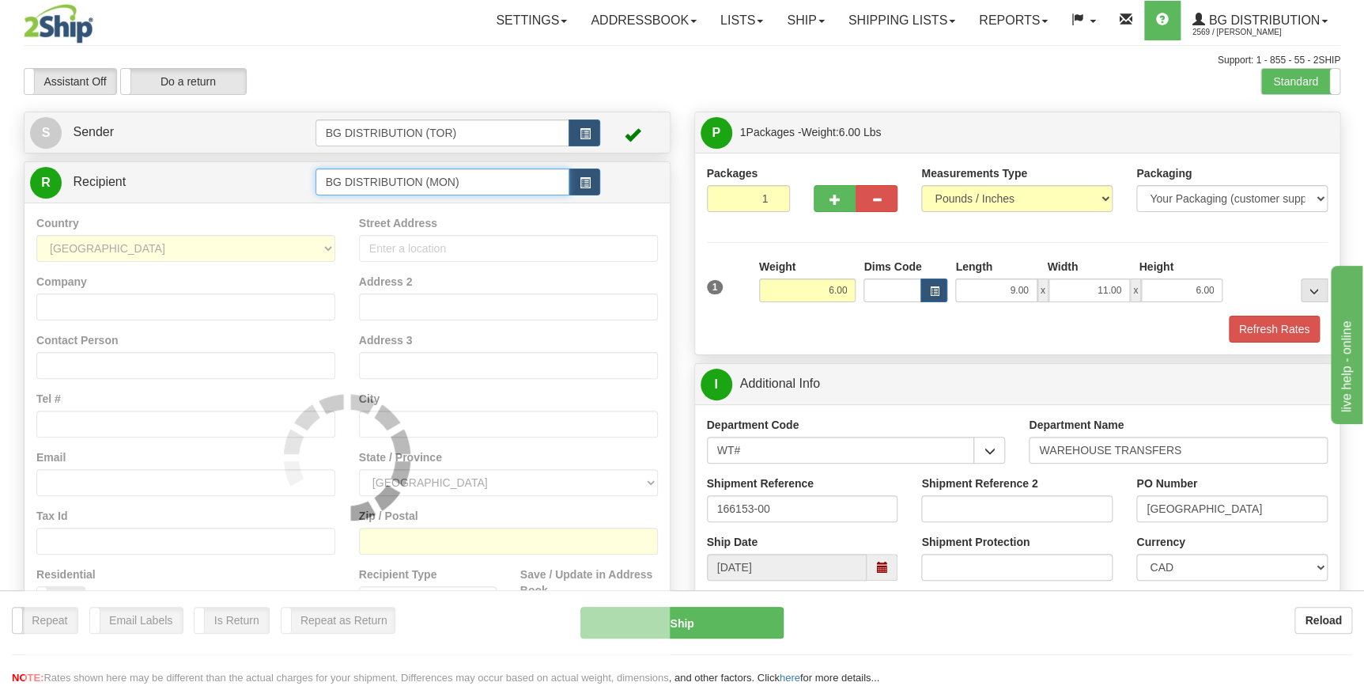
type input "BG DISTRIBUTION (MON)"
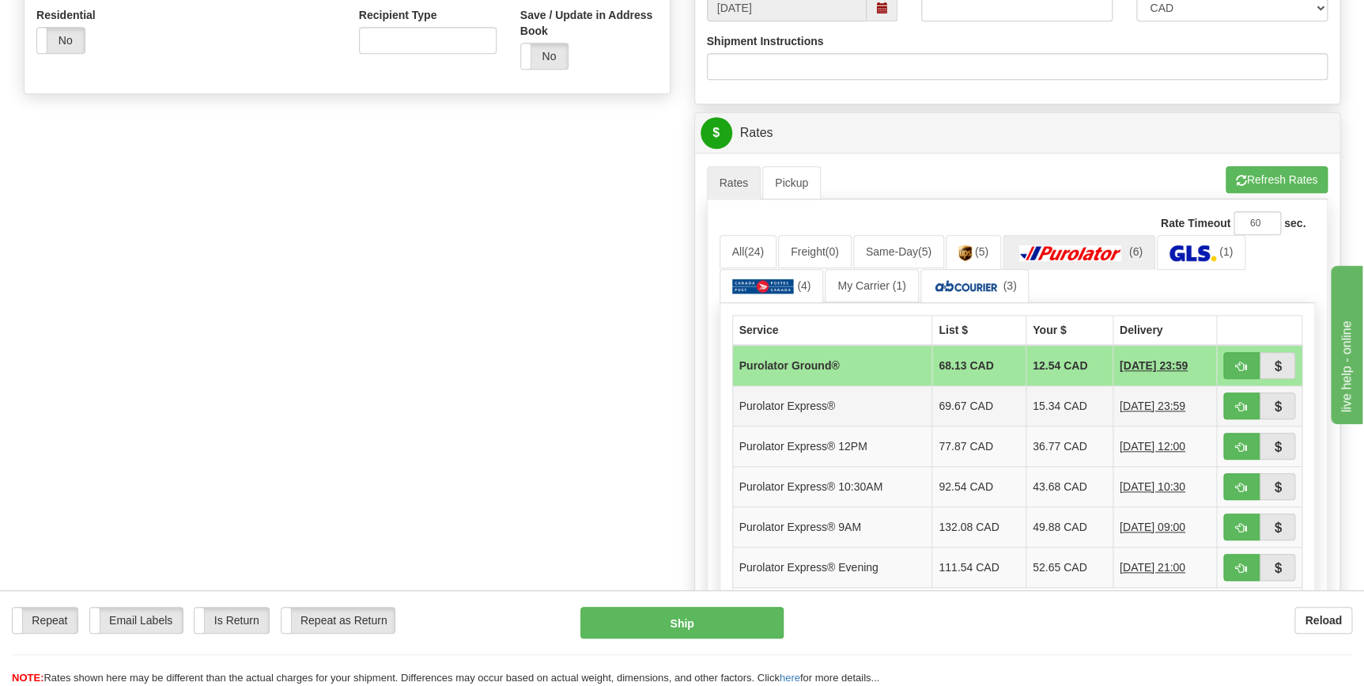
scroll to position [647, 0]
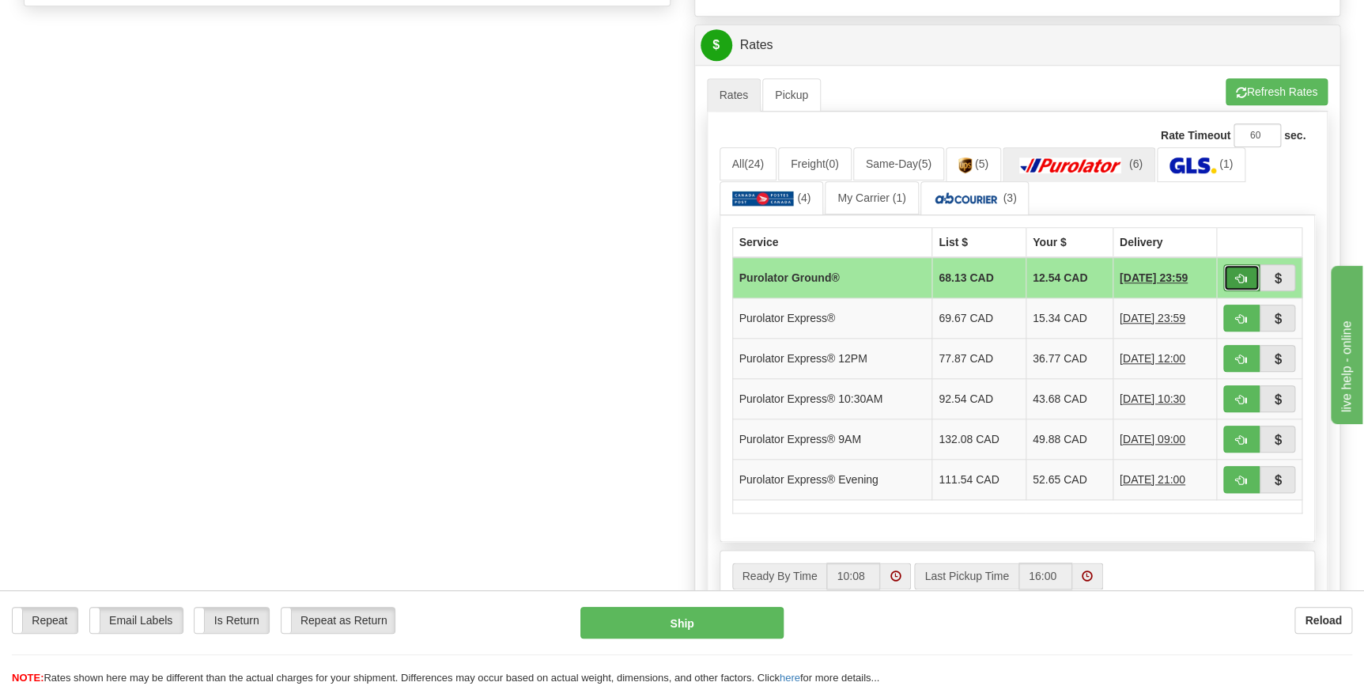
click at [1236, 275] on span "button" at bounding box center [1241, 279] width 11 height 10
type input "260"
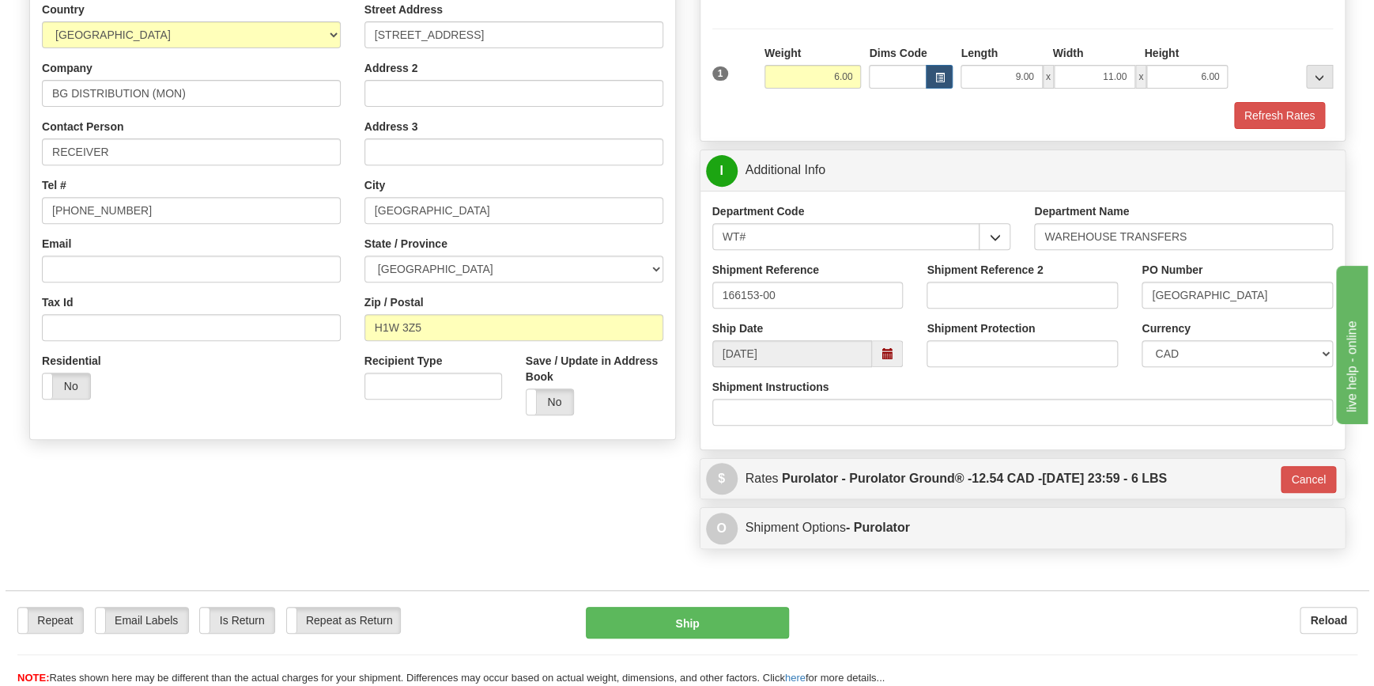
scroll to position [372, 0]
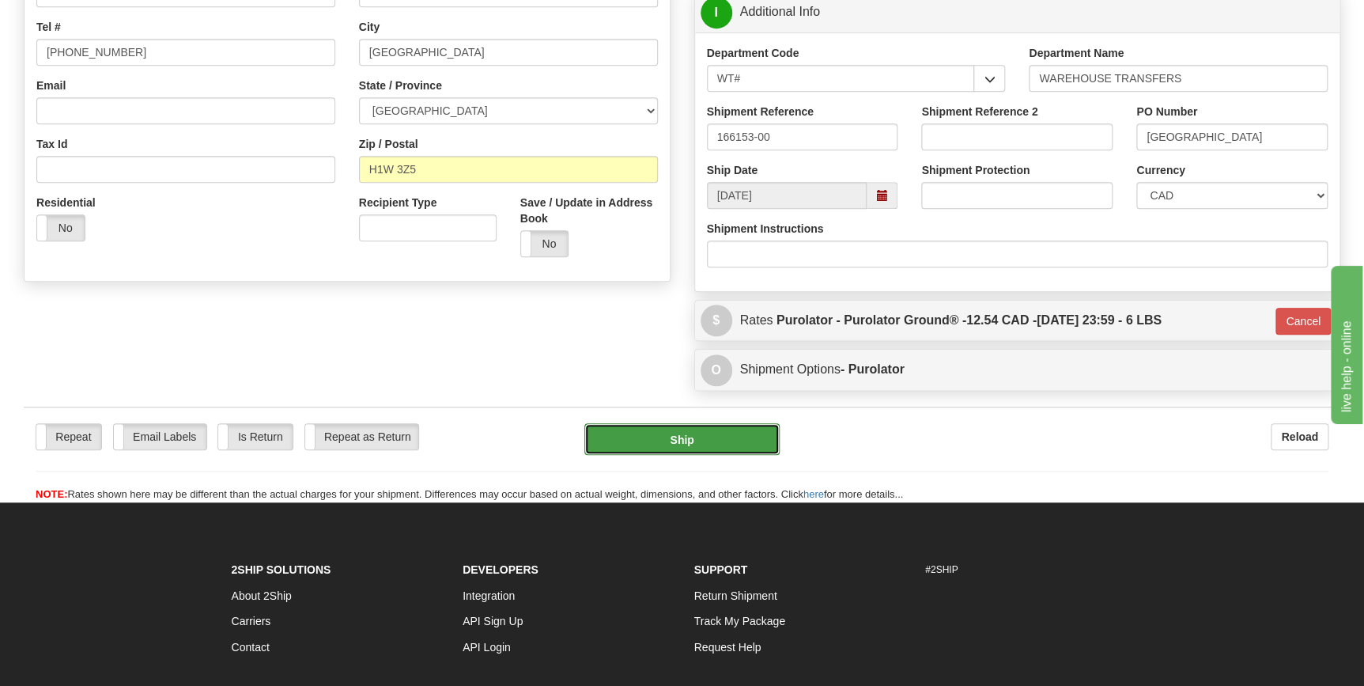
click at [686, 441] on button "Ship" at bounding box center [681, 439] width 195 height 32
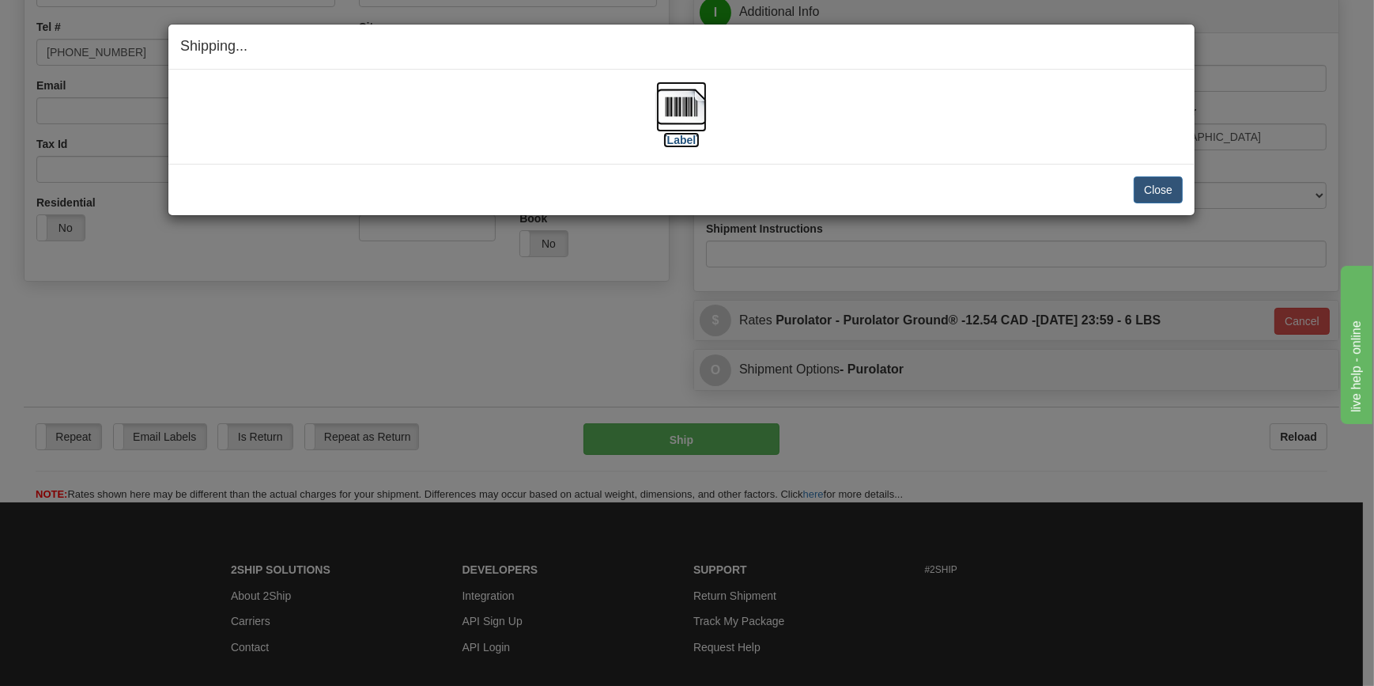
click at [689, 112] on img at bounding box center [681, 106] width 51 height 51
click at [1173, 195] on button "Close" at bounding box center [1158, 189] width 49 height 27
click at [1147, 192] on button "Close" at bounding box center [1158, 189] width 49 height 27
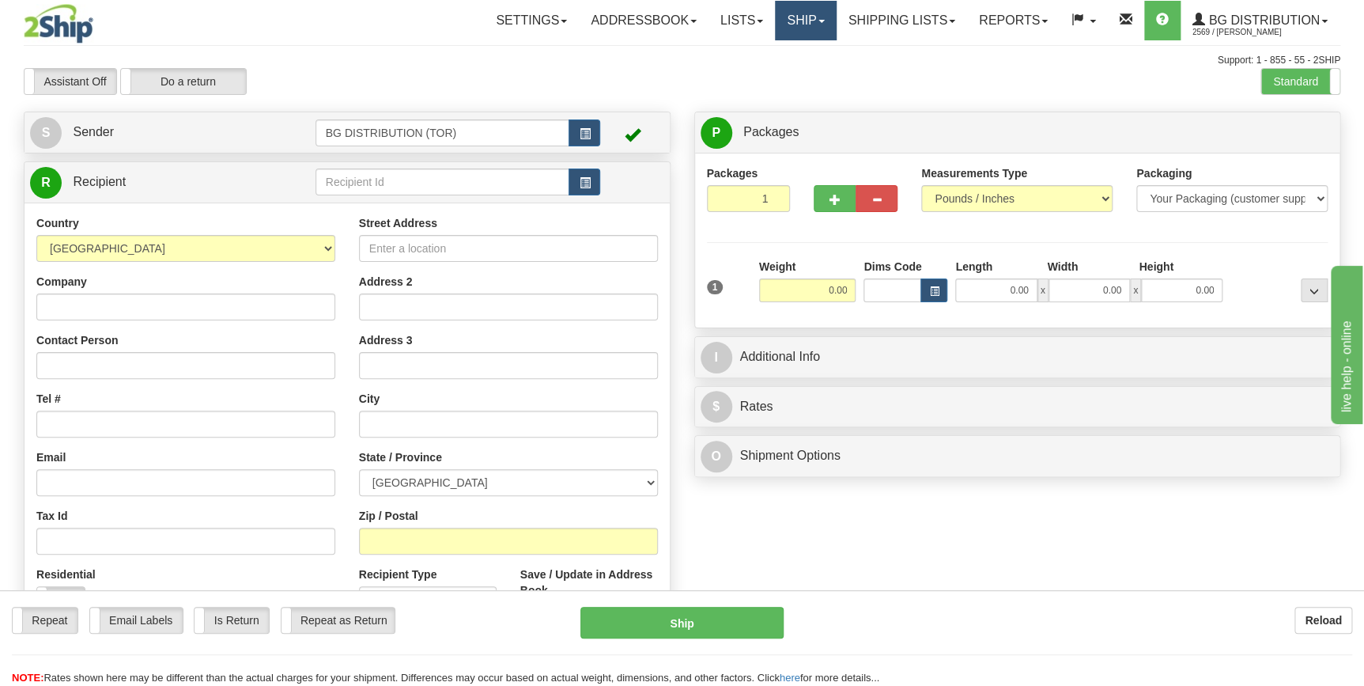
click at [818, 18] on link "Ship" at bounding box center [805, 21] width 61 height 40
click at [908, 93] on div "Assistant On Assistant Off Do a return Do a return Previous Next Standard Advan…" at bounding box center [682, 81] width 1340 height 27
click at [757, 21] on span at bounding box center [760, 21] width 6 height 3
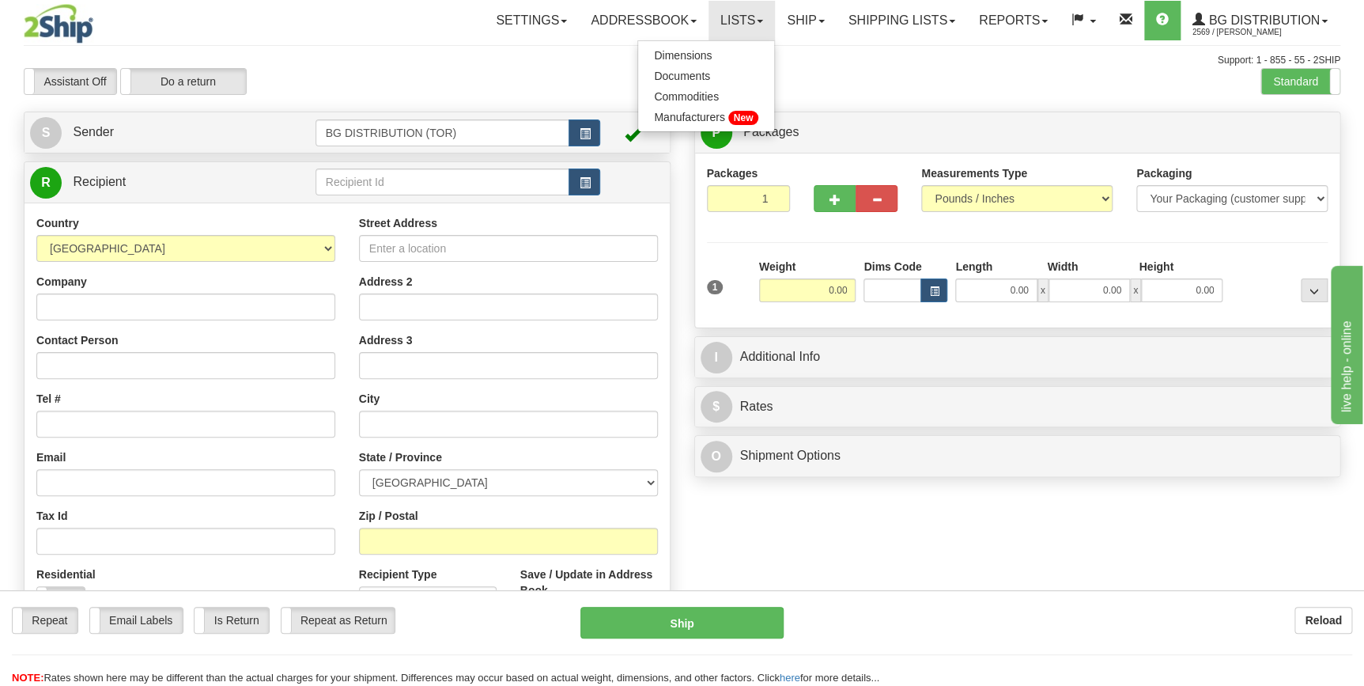
click at [845, 65] on div "Support: 1 - 855 - 55 - 2SHIP" at bounding box center [682, 60] width 1317 height 13
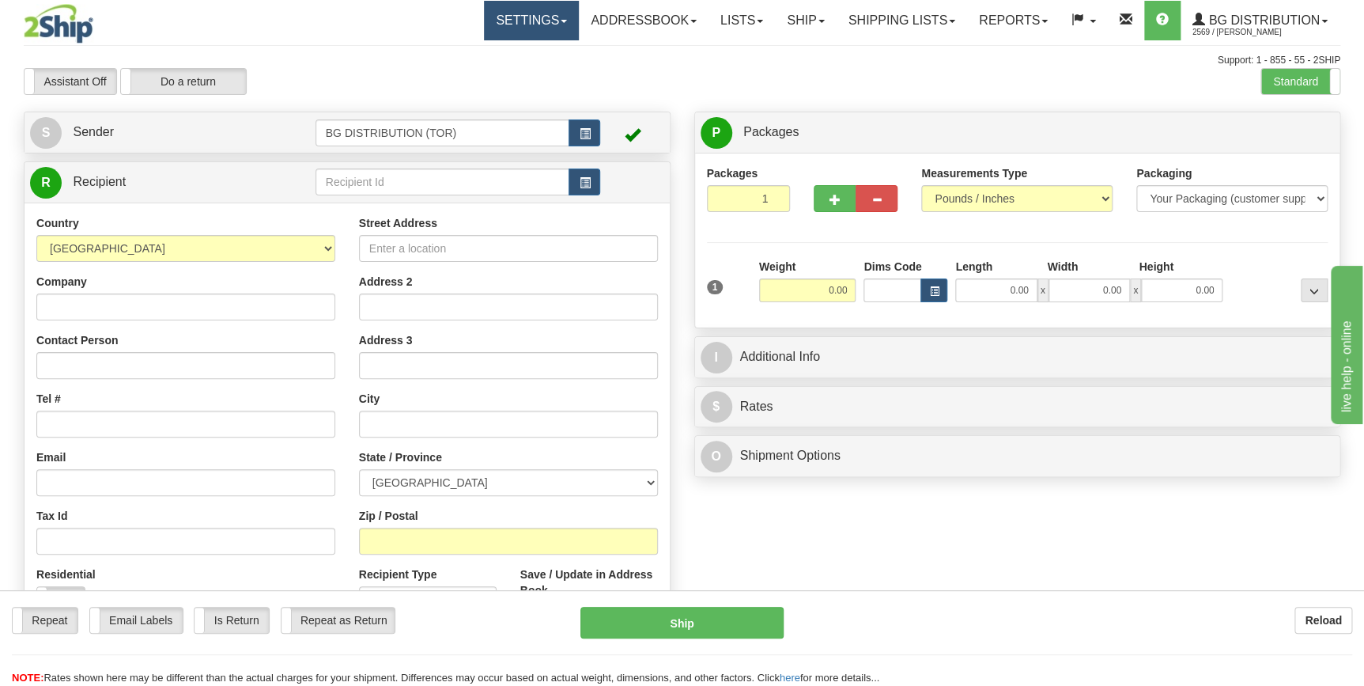
click at [555, 18] on link "Settings" at bounding box center [531, 21] width 95 height 40
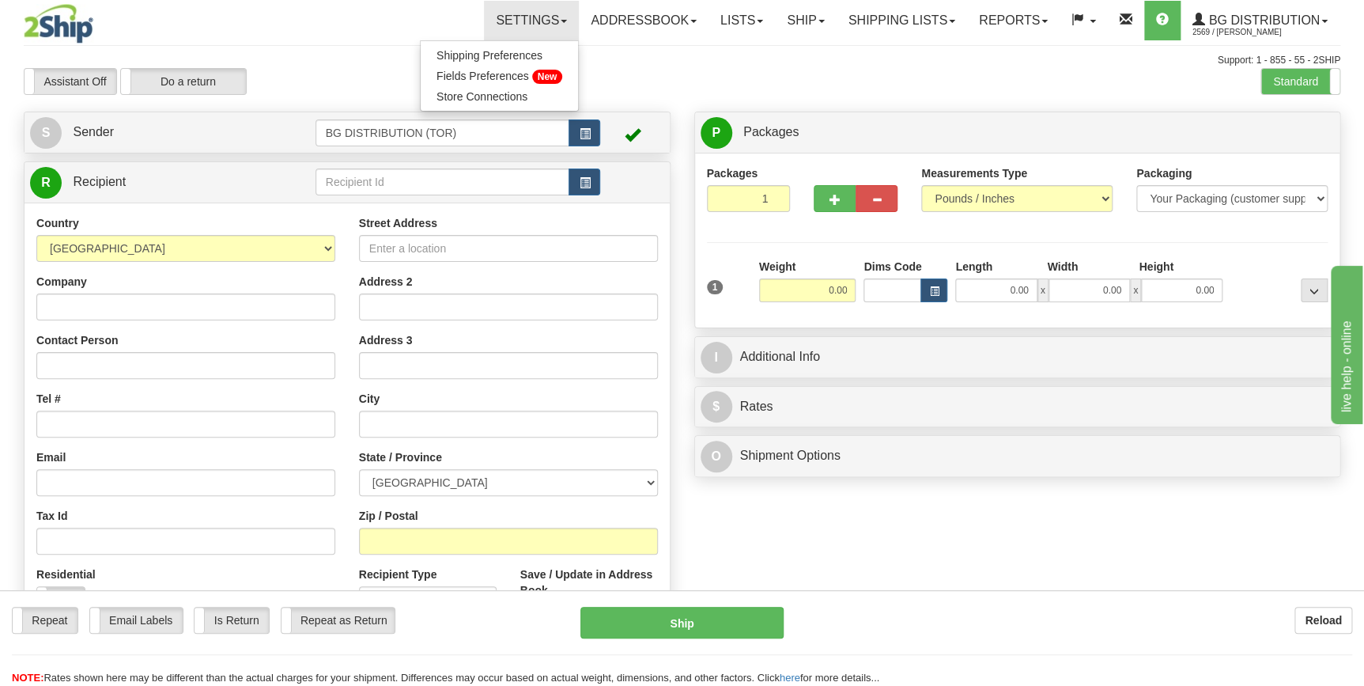
click at [736, 77] on div "Assistant On Assistant Off Do a return Do a return Previous Next Standard Advan…" at bounding box center [682, 81] width 1340 height 27
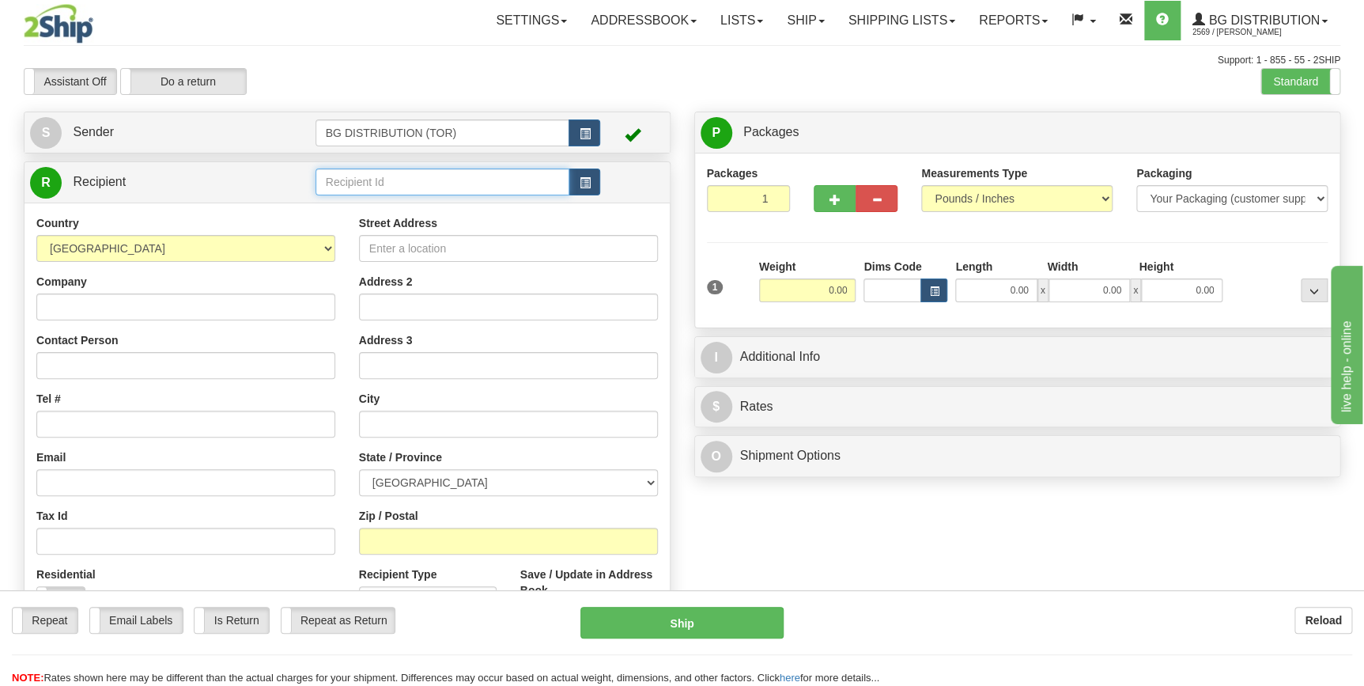
click at [409, 185] on input "text" at bounding box center [443, 181] width 255 height 27
click at [440, 180] on input "text" at bounding box center [443, 181] width 255 height 27
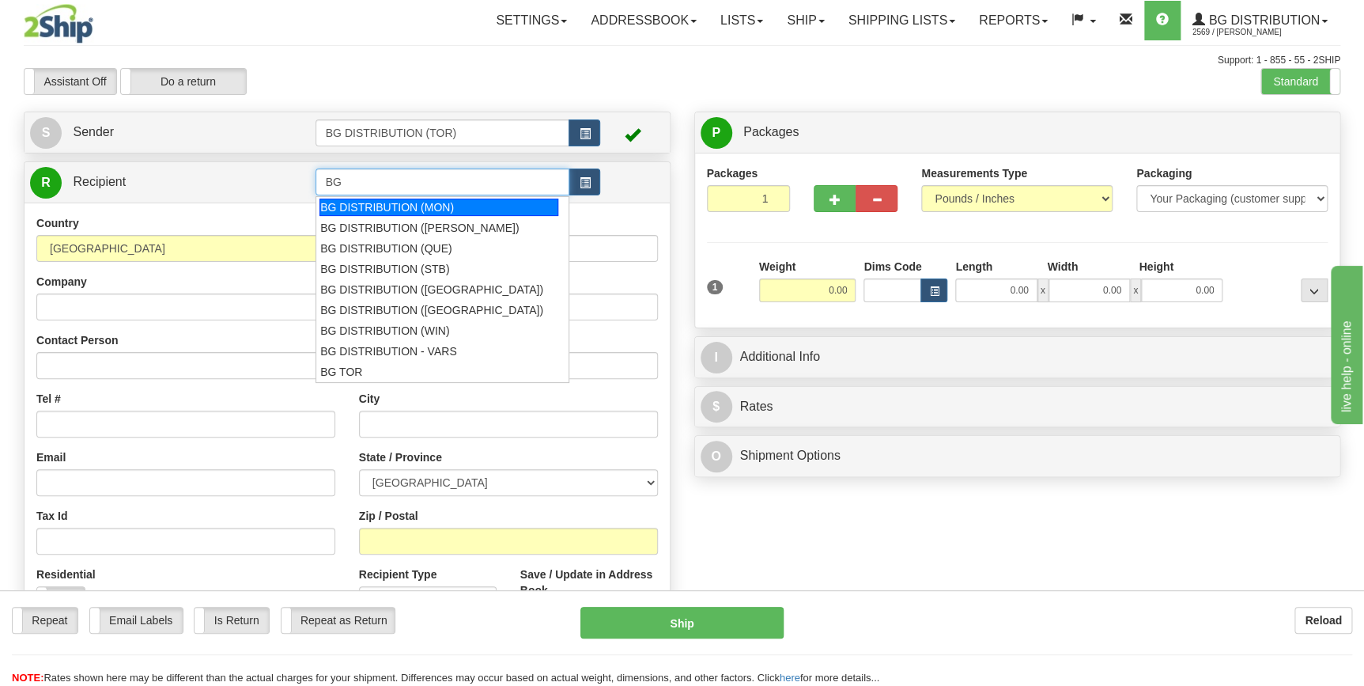
click at [411, 206] on div "BG DISTRIBUTION (MON)" at bounding box center [438, 206] width 239 height 17
type input "BG DISTRIBUTION (MON)"
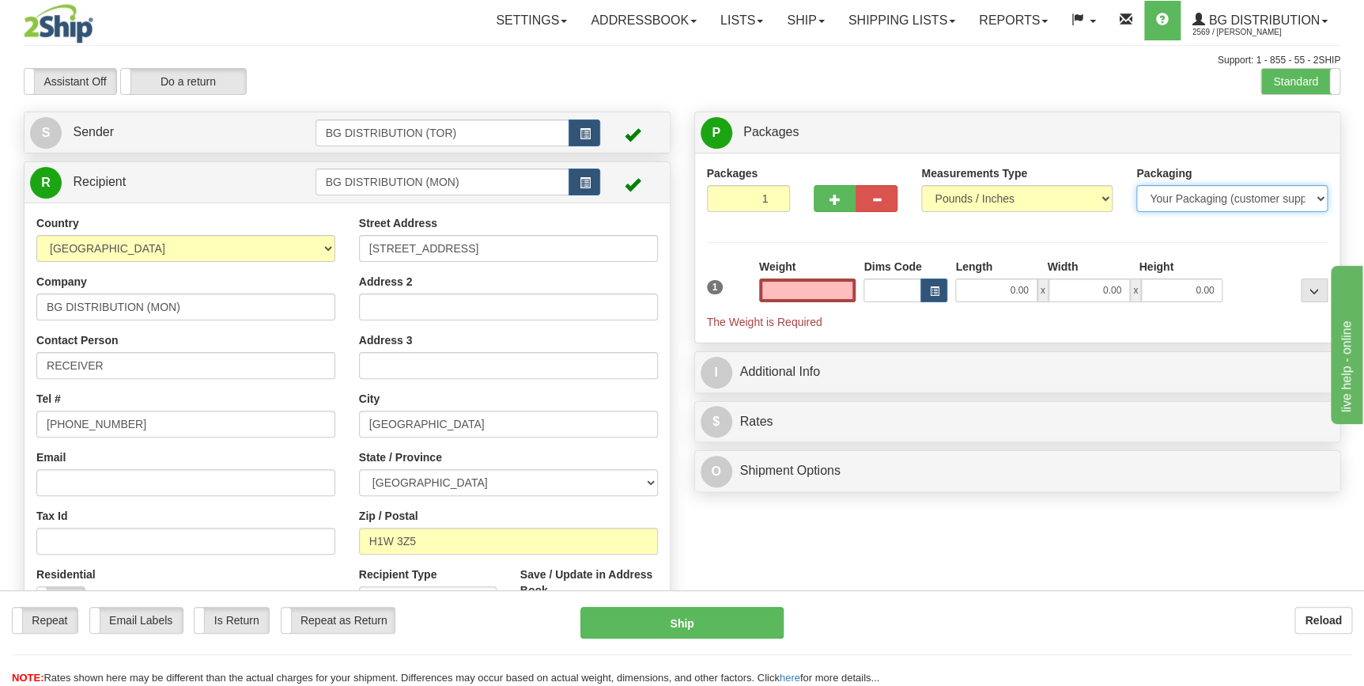
type input "0.00"
click at [1318, 198] on select "Your Packaging (customer supplied) Envelope (carrier supplied) Pack (carrier su…" at bounding box center [1231, 198] width 191 height 27
click at [1000, 103] on div "Toggle navigation Settings Shipping Preferences Fields Preferences New" at bounding box center [682, 371] width 1364 height 742
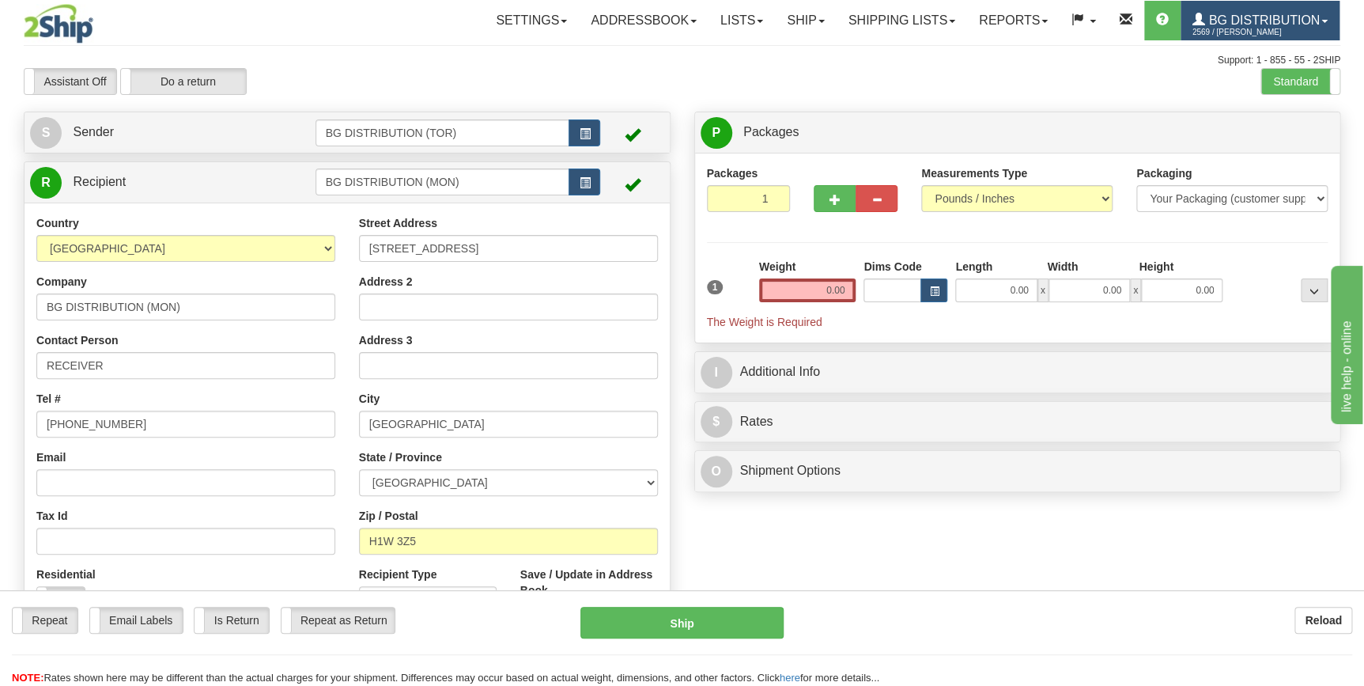
click at [1332, 22] on link "BG Distribution 2569 / Dave Montesdeoca" at bounding box center [1260, 21] width 159 height 40
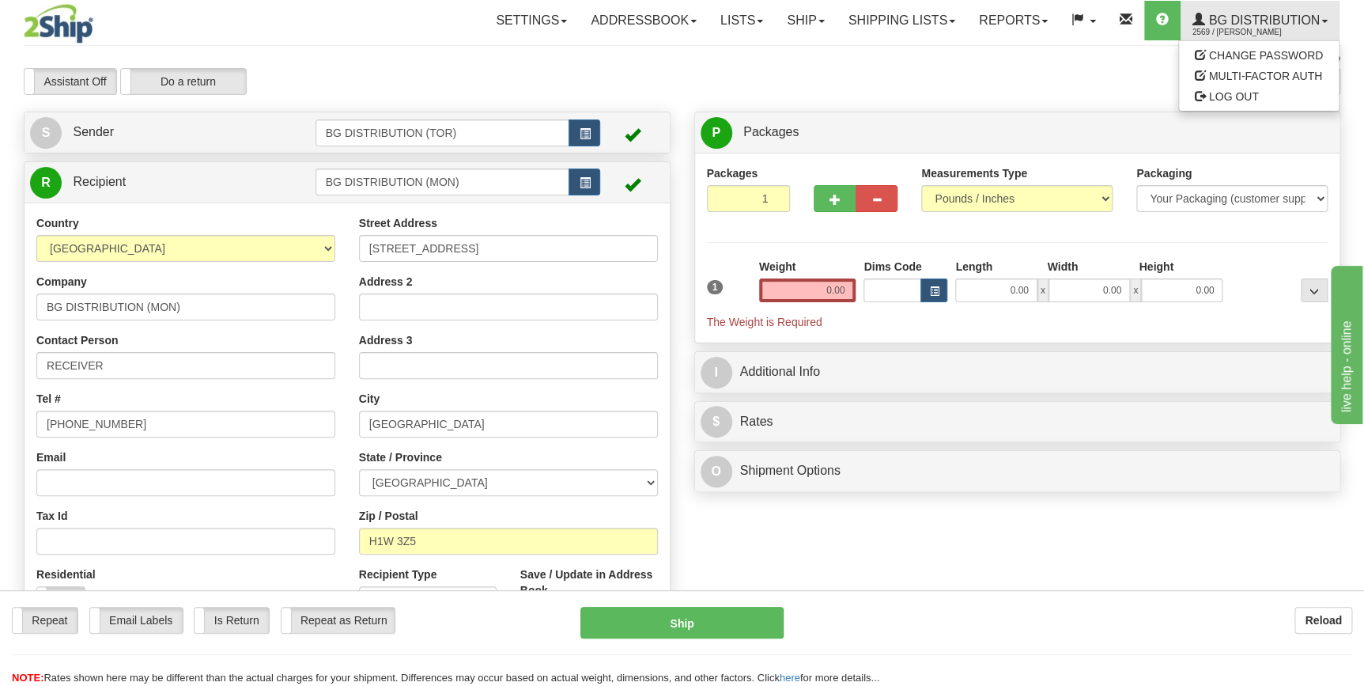
click at [1046, 90] on div "Assistant On Assistant Off Do a return Do a return Previous Next Standard Advan…" at bounding box center [682, 81] width 1340 height 27
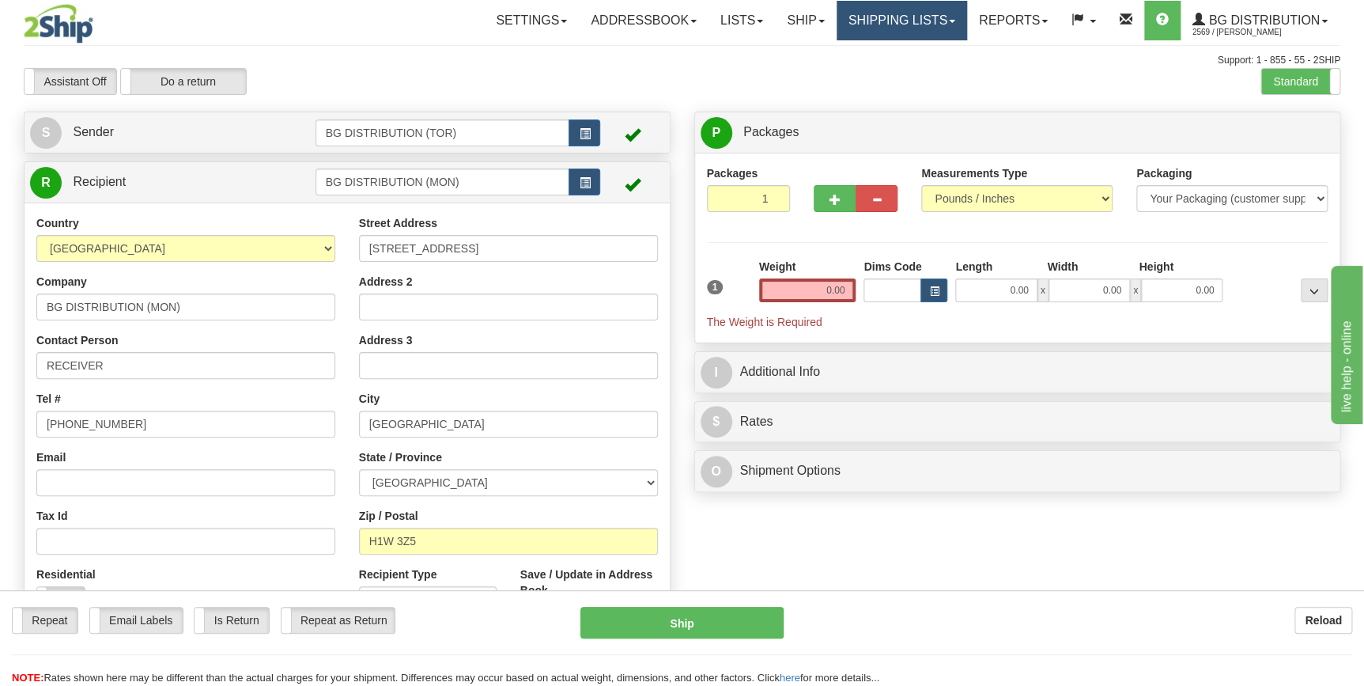
click at [952, 17] on link "Shipping lists" at bounding box center [902, 21] width 130 height 40
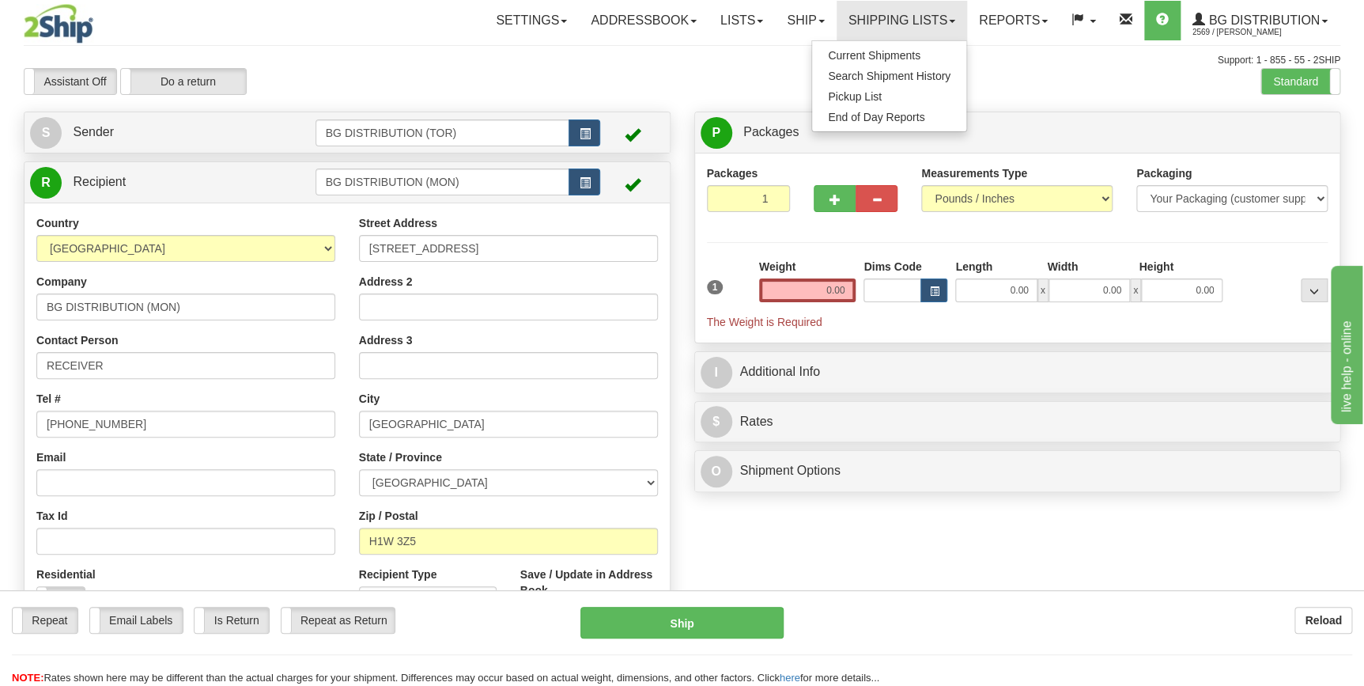
click at [1006, 72] on div "Assistant On Assistant Off Do a return Do a return Previous Next Standard Advan…" at bounding box center [682, 81] width 1340 height 27
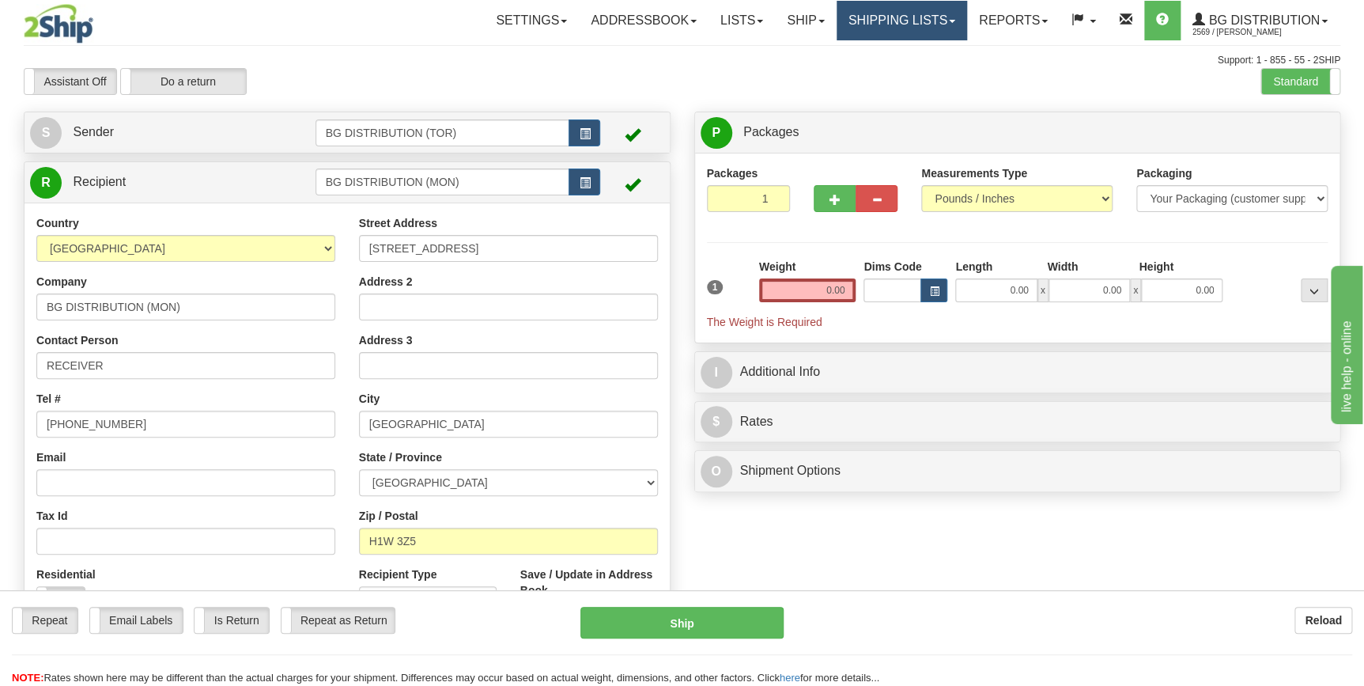
click at [949, 23] on link "Shipping lists" at bounding box center [902, 21] width 130 height 40
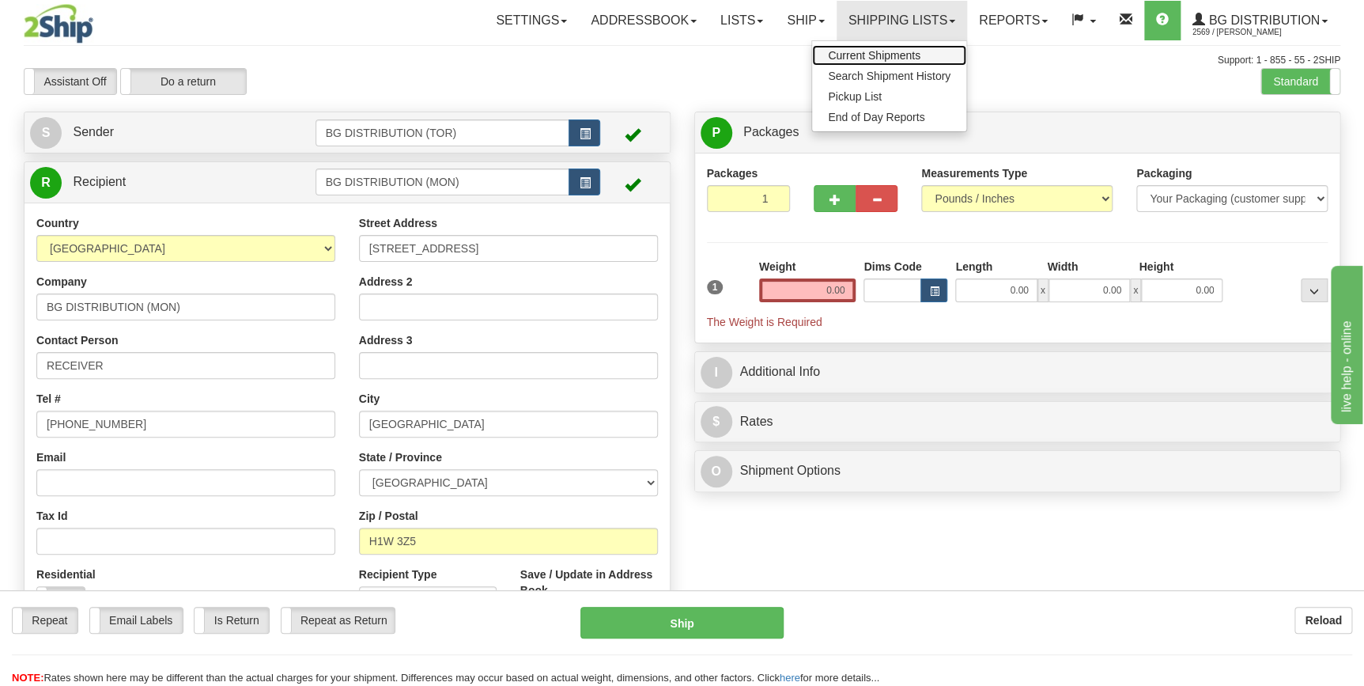
click at [917, 54] on span "Current Shipments" at bounding box center [874, 55] width 93 height 13
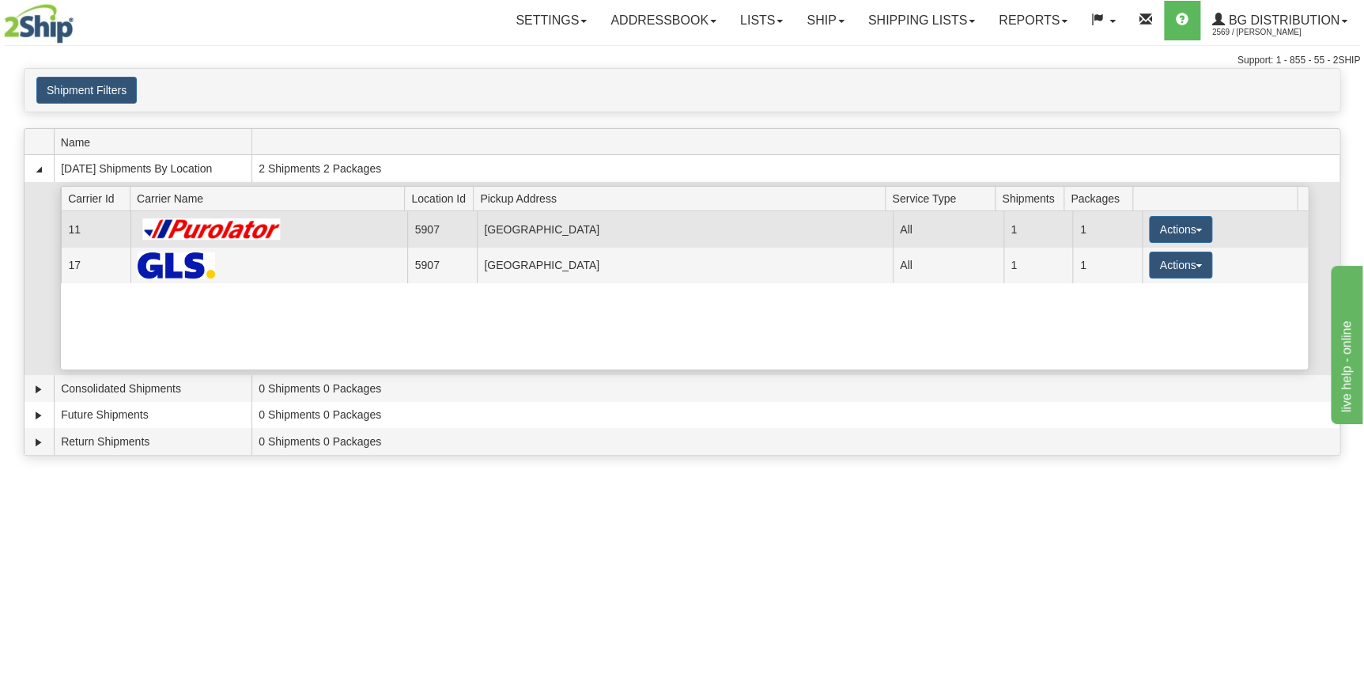
click at [235, 228] on img at bounding box center [212, 228] width 149 height 21
click at [205, 221] on img at bounding box center [212, 228] width 149 height 21
click at [1196, 227] on button "Actions" at bounding box center [1180, 229] width 63 height 27
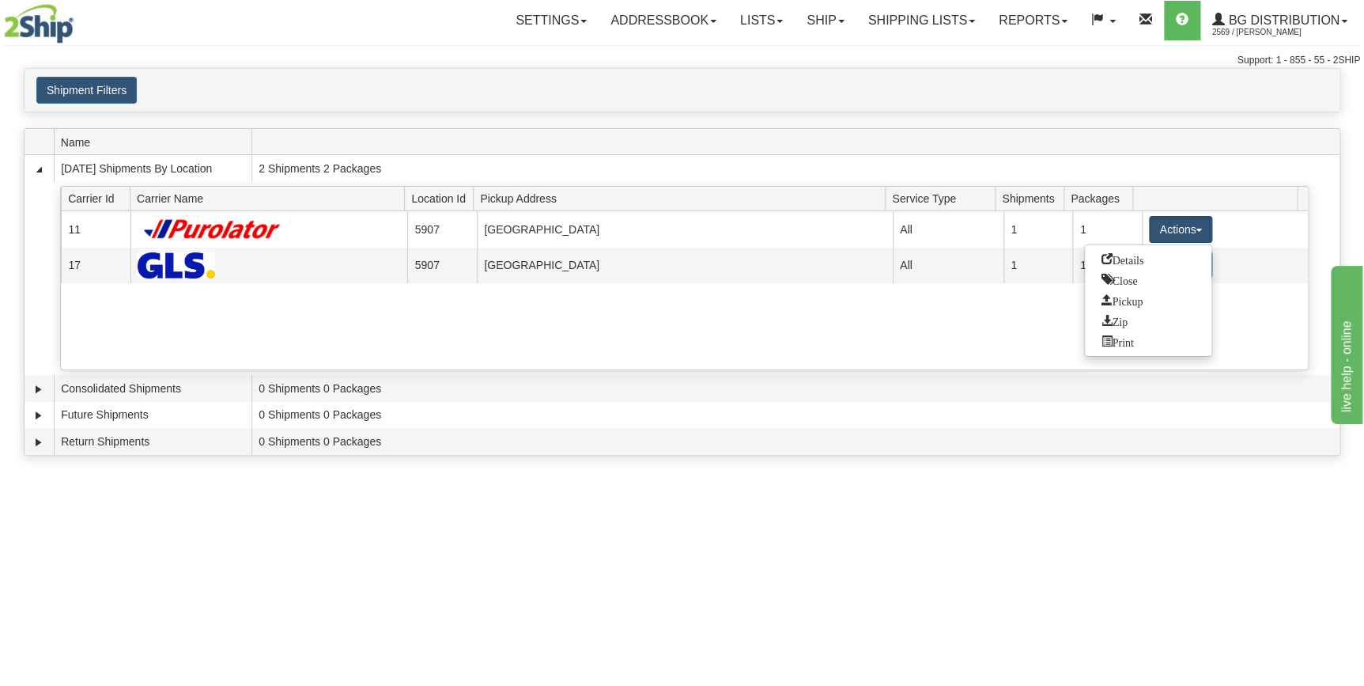
click at [1034, 134] on span at bounding box center [800, 142] width 1082 height 25
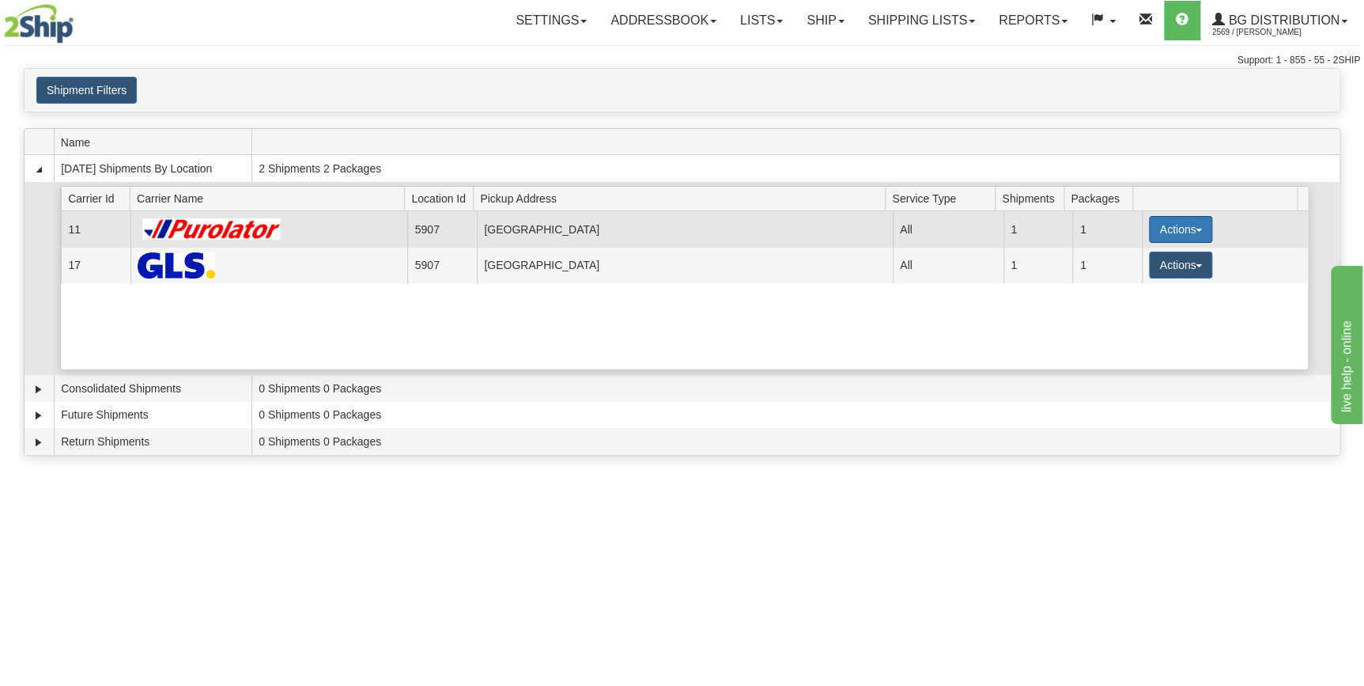
click at [1189, 222] on button "Actions" at bounding box center [1180, 229] width 63 height 27
click at [1169, 258] on link "Details" at bounding box center [1148, 259] width 127 height 21
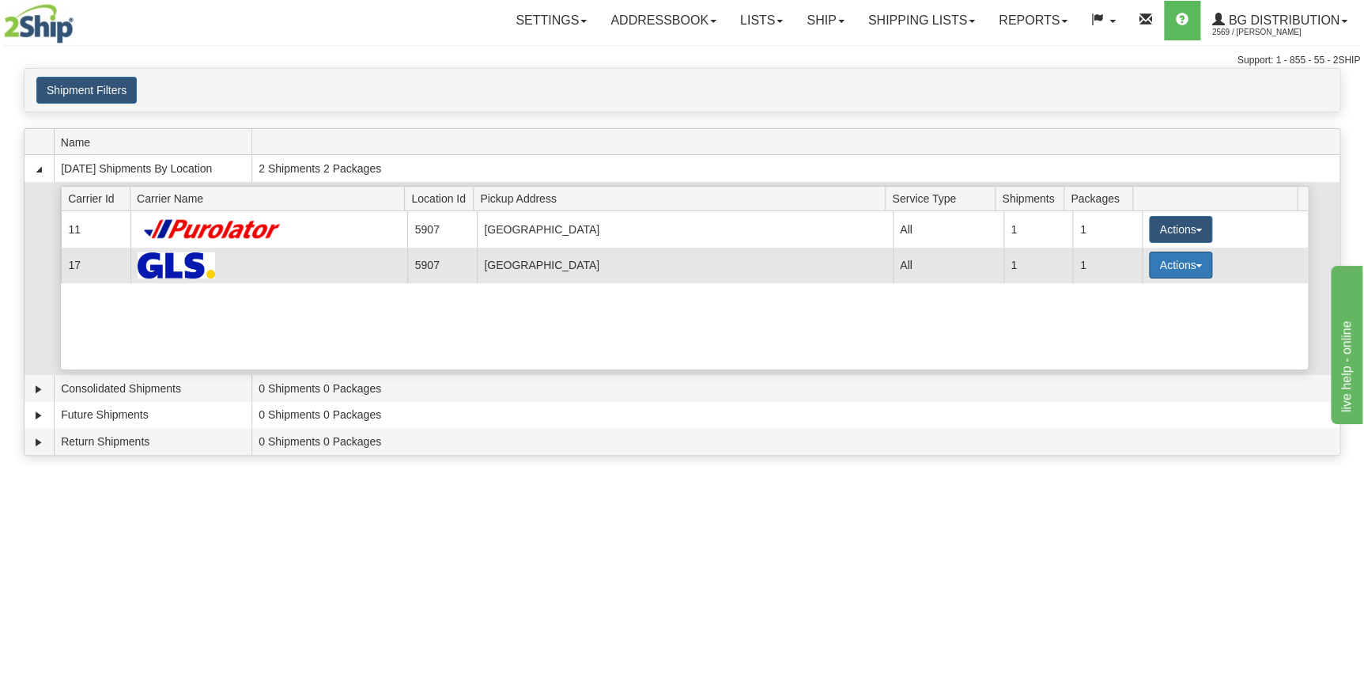
click at [1189, 261] on button "Actions" at bounding box center [1180, 264] width 63 height 27
click at [1156, 293] on link "Details" at bounding box center [1148, 295] width 127 height 21
